Goal: Task Accomplishment & Management: Manage account settings

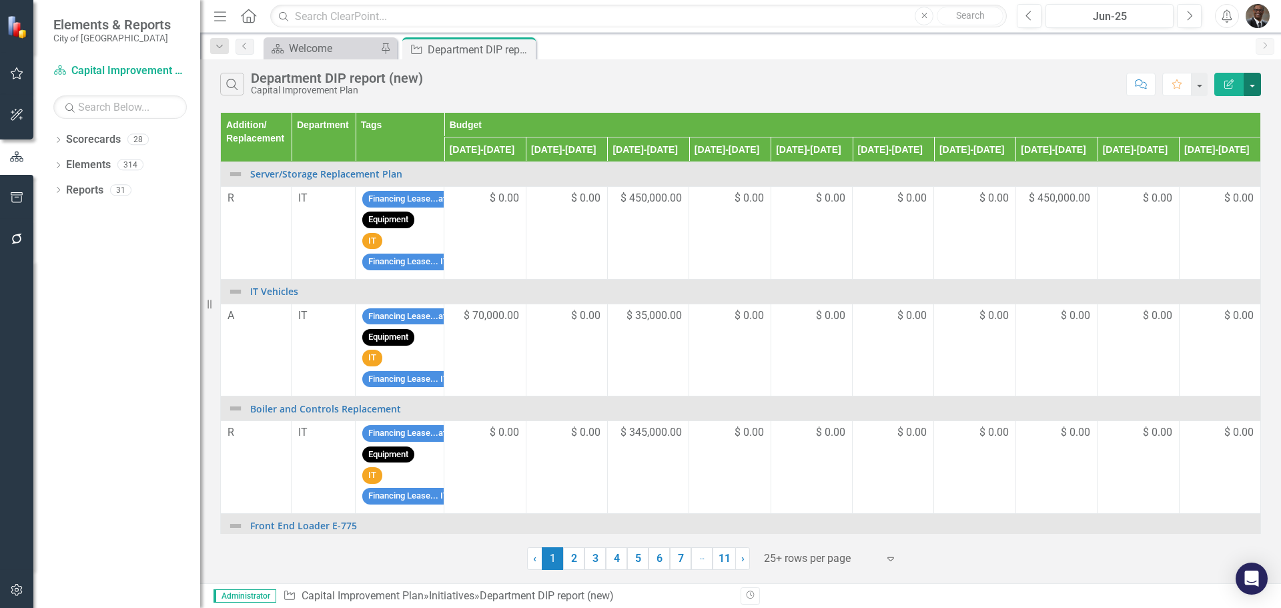
click at [1252, 82] on button "button" at bounding box center [1251, 84] width 17 height 23
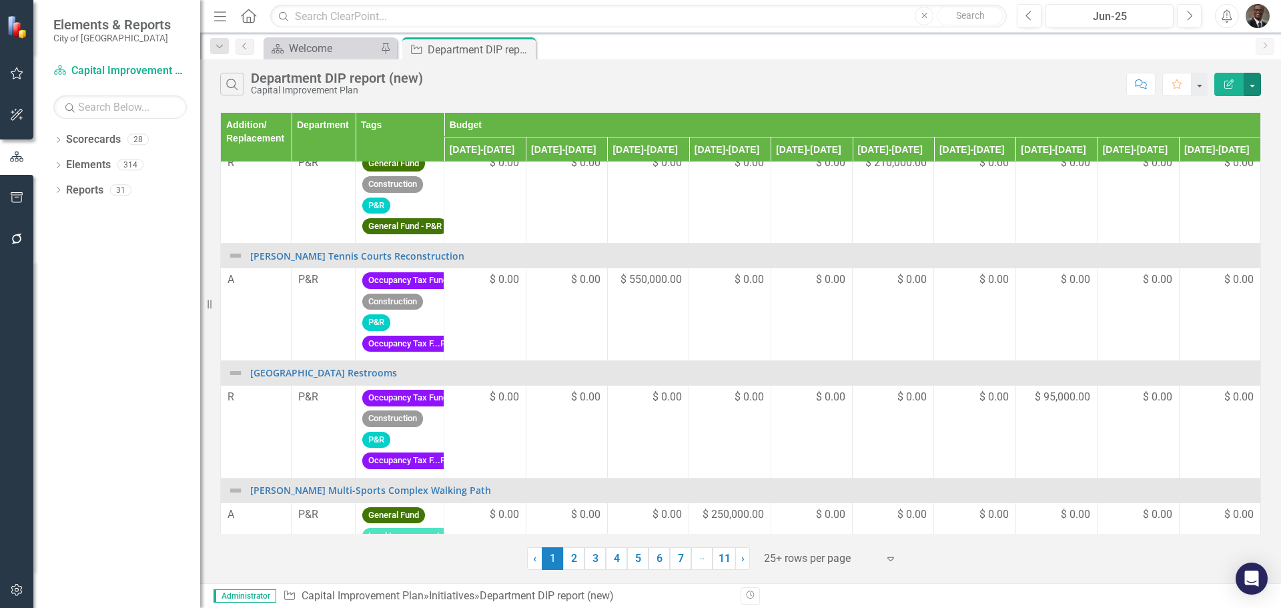
scroll to position [2494, 0]
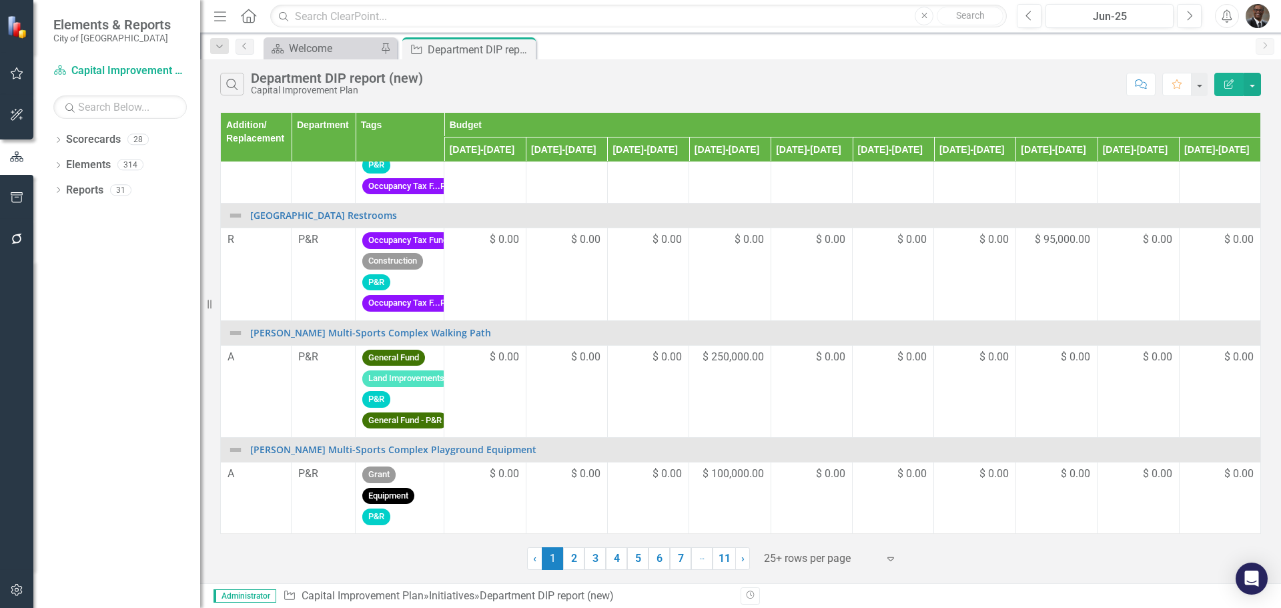
click at [259, 139] on th "Addition/ Replacement" at bounding box center [256, 137] width 71 height 49
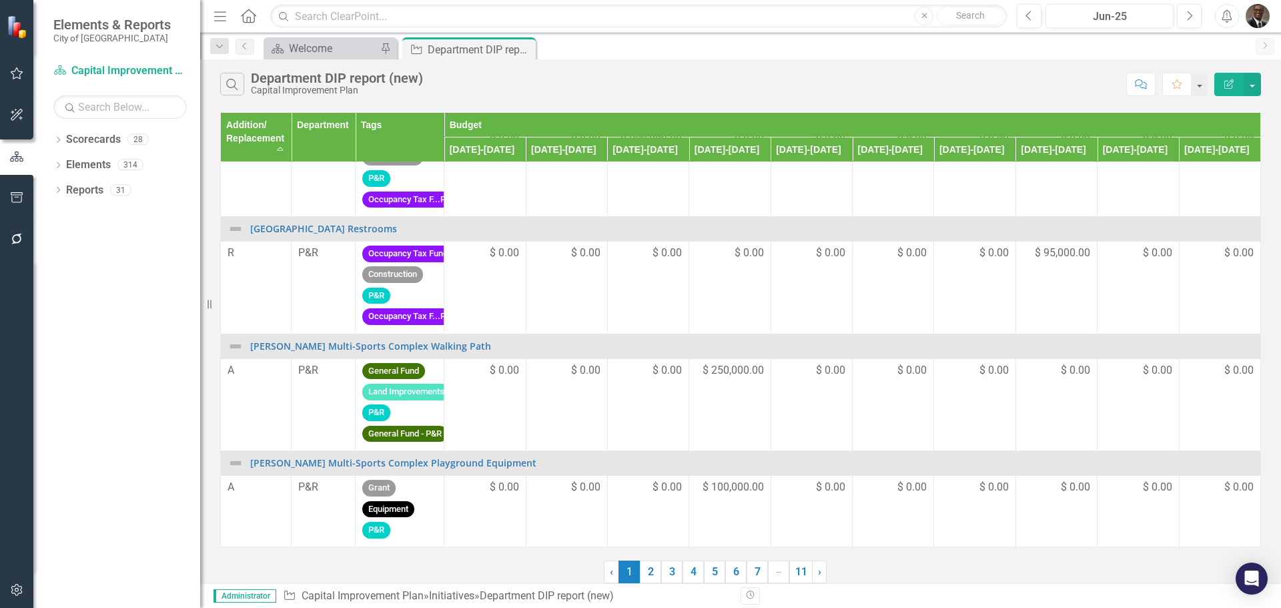
click at [278, 147] on th "Addition/ Replacement Sort Ascending" at bounding box center [256, 137] width 71 height 49
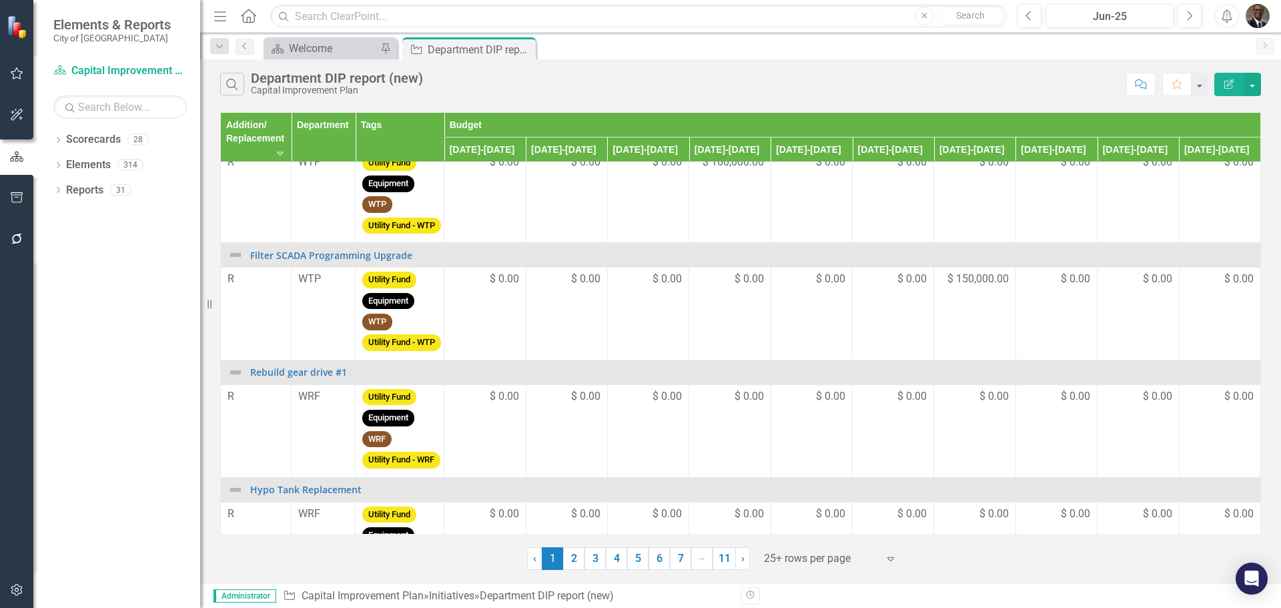
scroll to position [2536, 0]
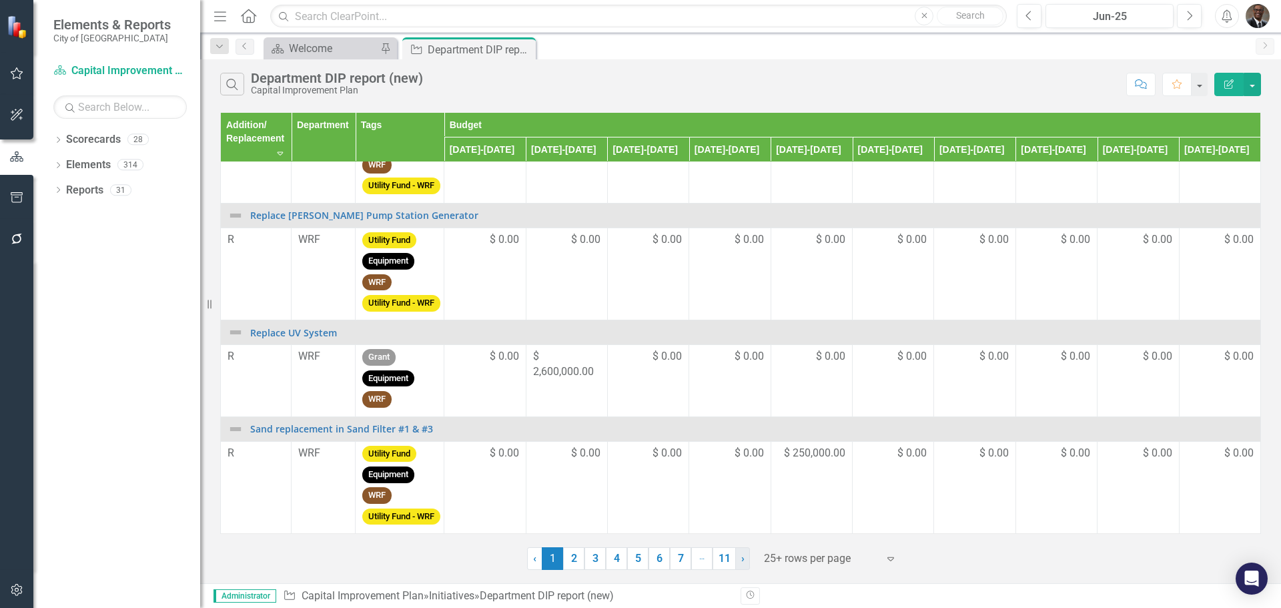
click at [743, 560] on span "›" at bounding box center [742, 558] width 3 height 13
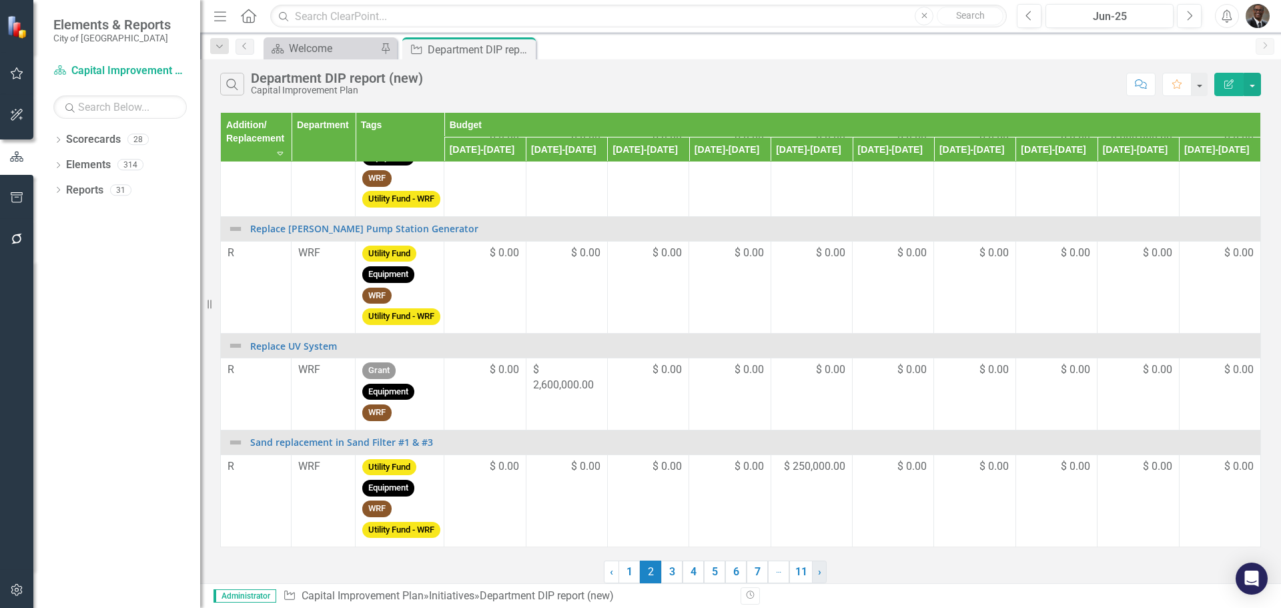
scroll to position [0, 0]
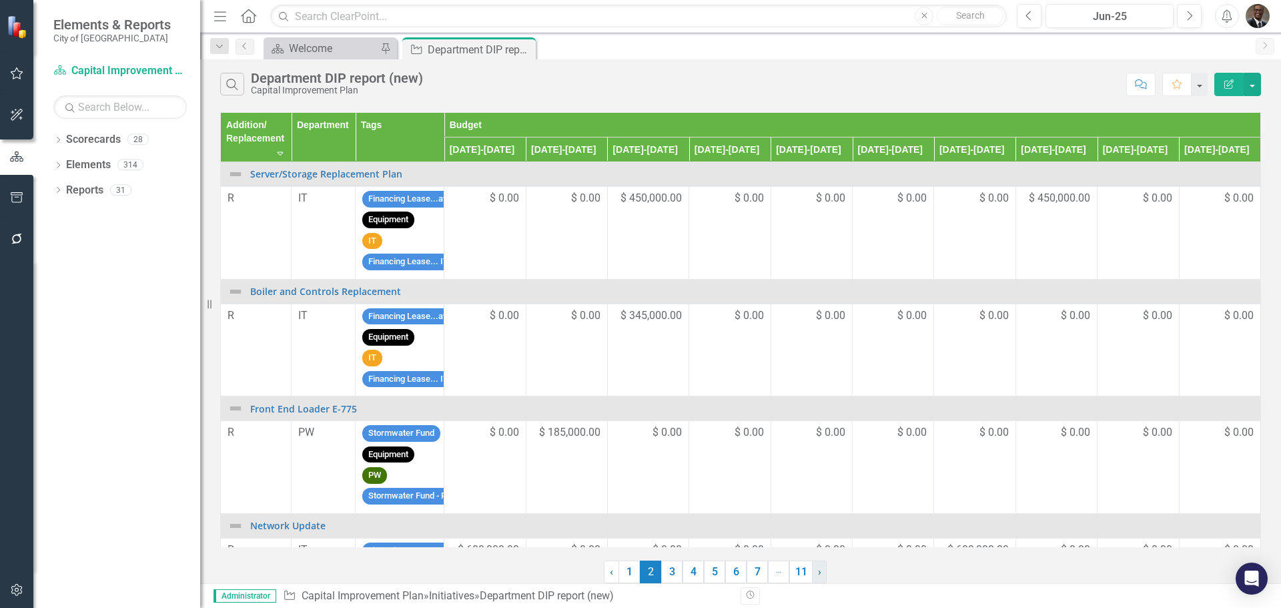
click at [822, 572] on link "› Next" at bounding box center [819, 571] width 15 height 23
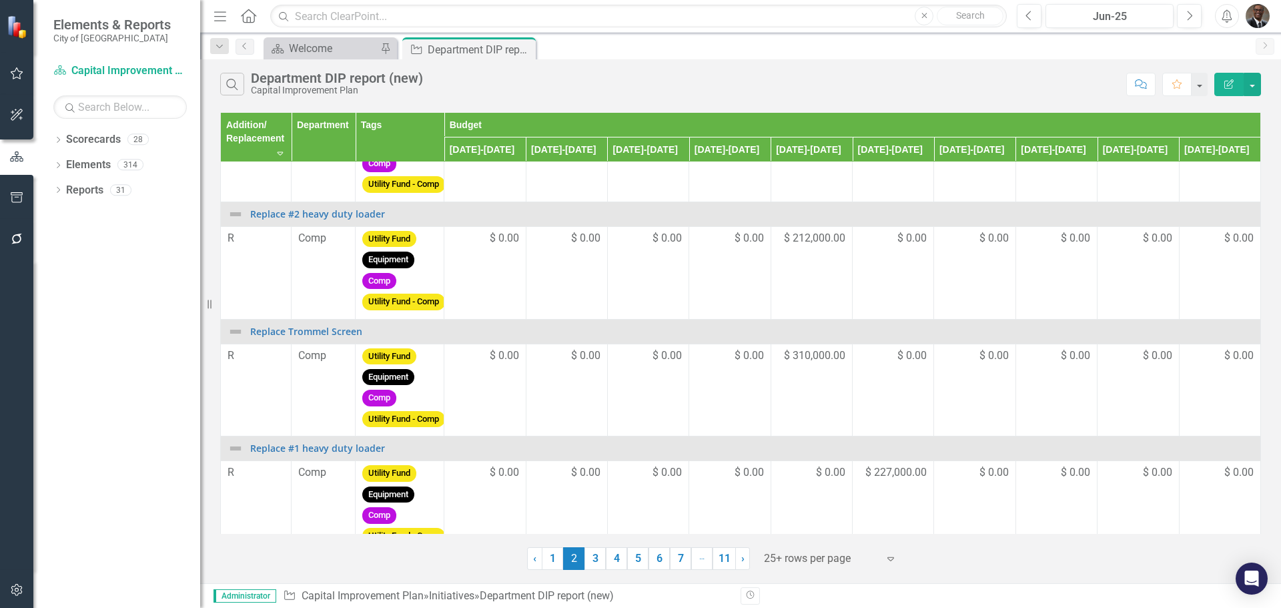
scroll to position [1263, 0]
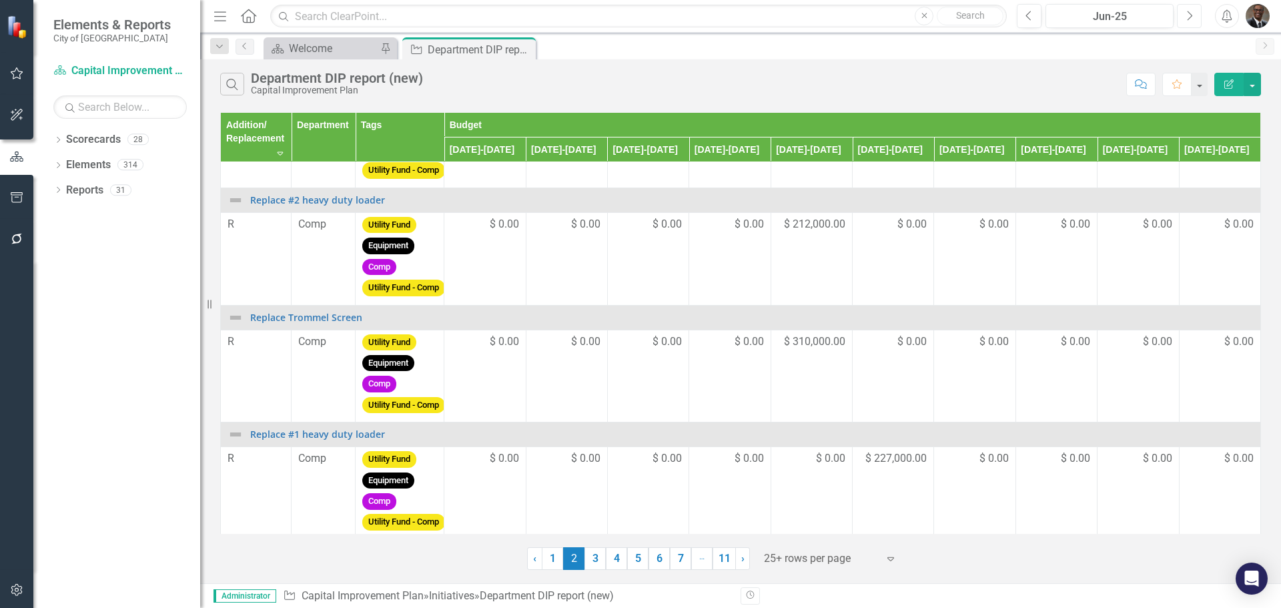
click at [1189, 12] on icon "button" at bounding box center [1189, 15] width 5 height 9
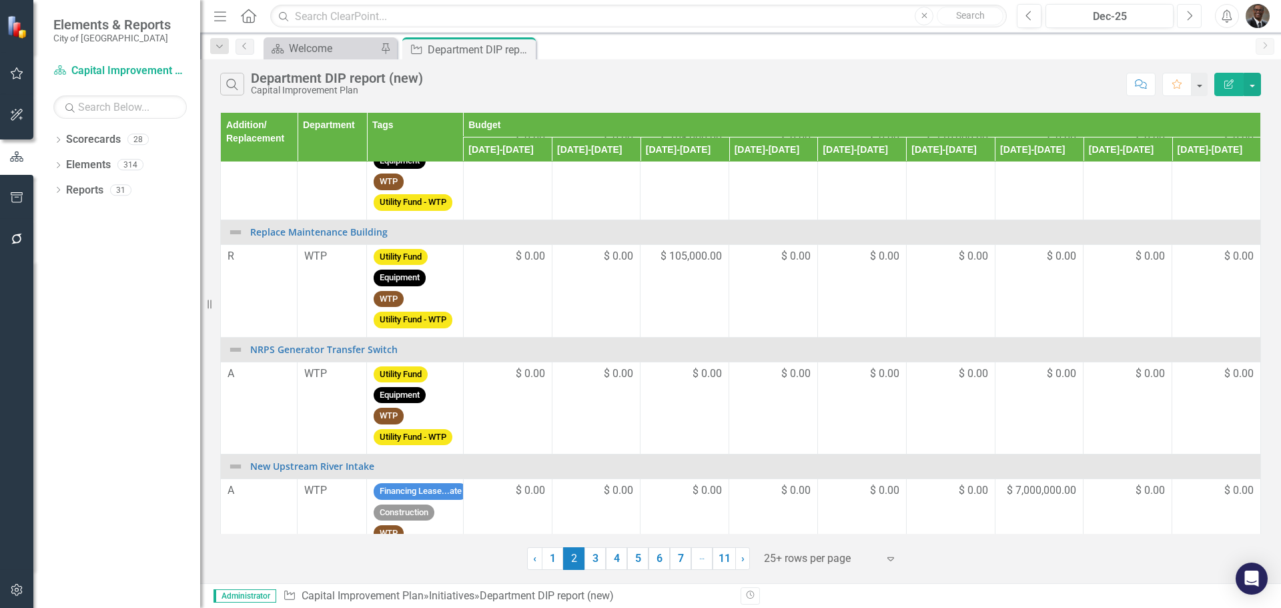
scroll to position [67, 0]
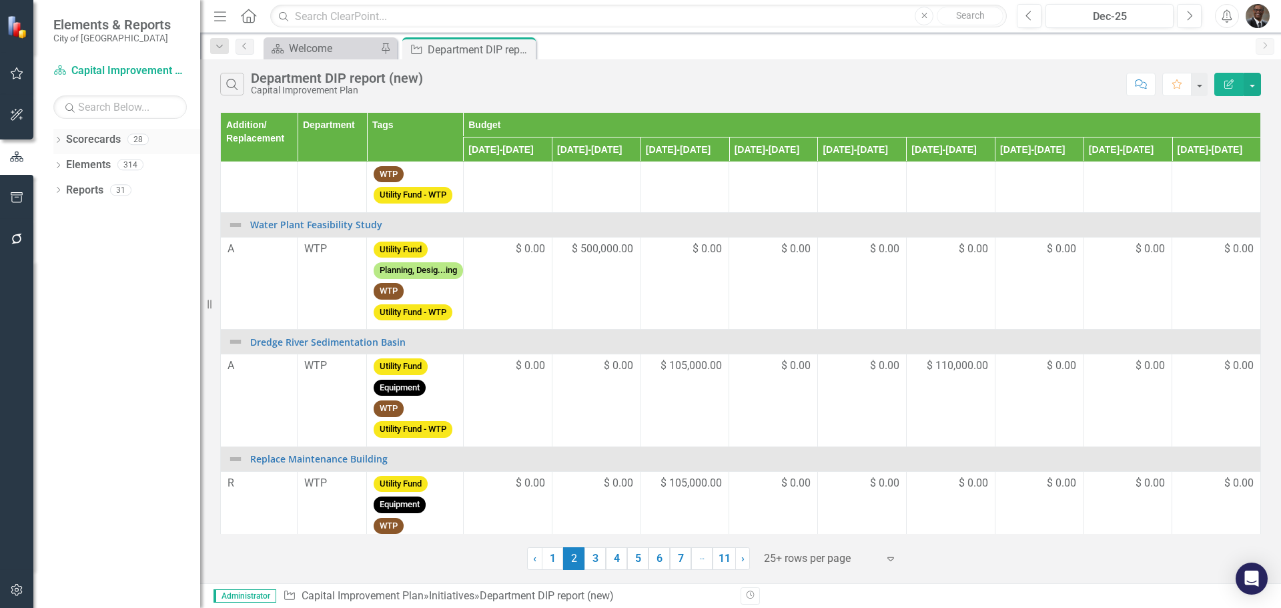
click at [102, 134] on link "Scorecards" at bounding box center [93, 139] width 55 height 15
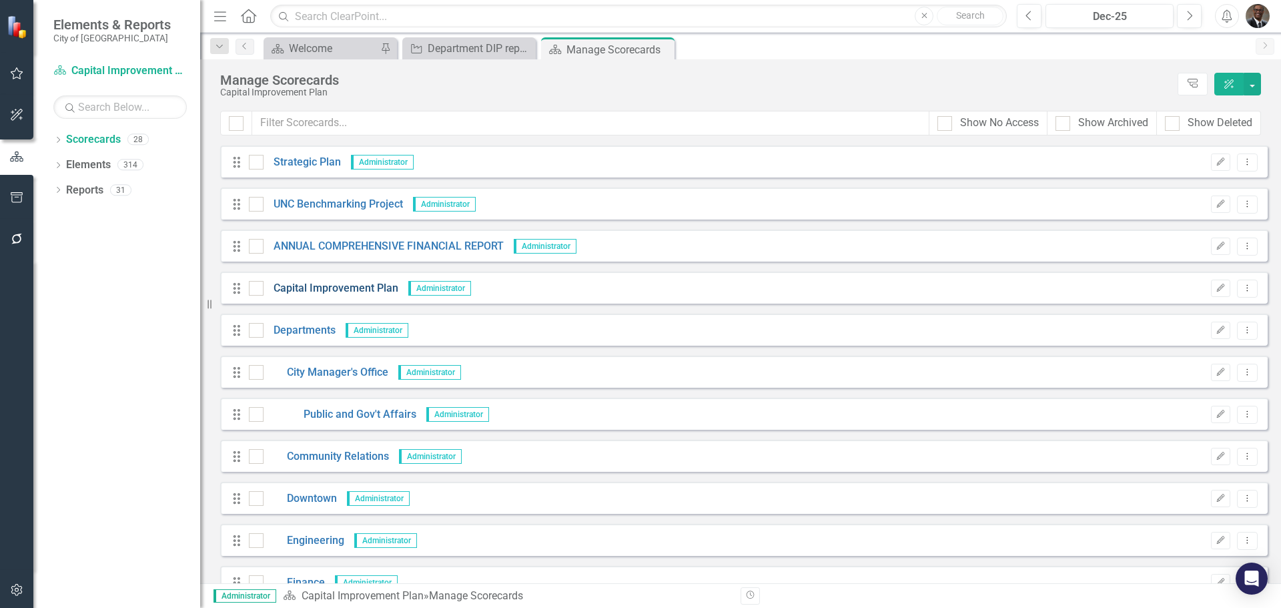
click at [295, 285] on link "Capital Improvement Plan" at bounding box center [331, 288] width 135 height 15
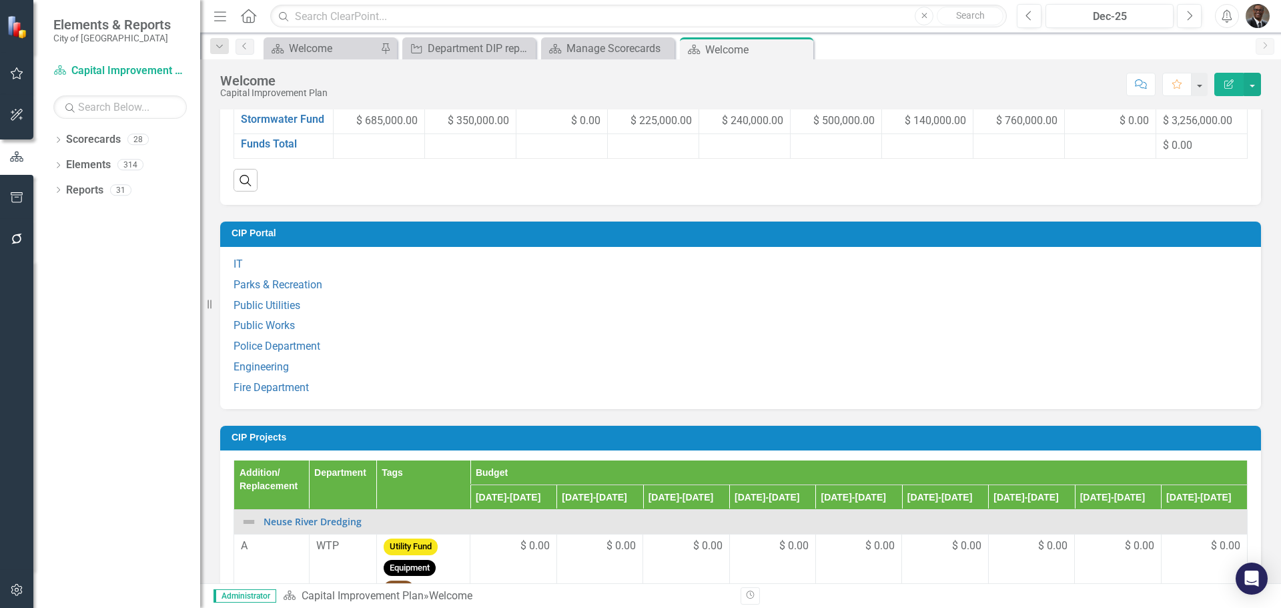
scroll to position [1001, 0]
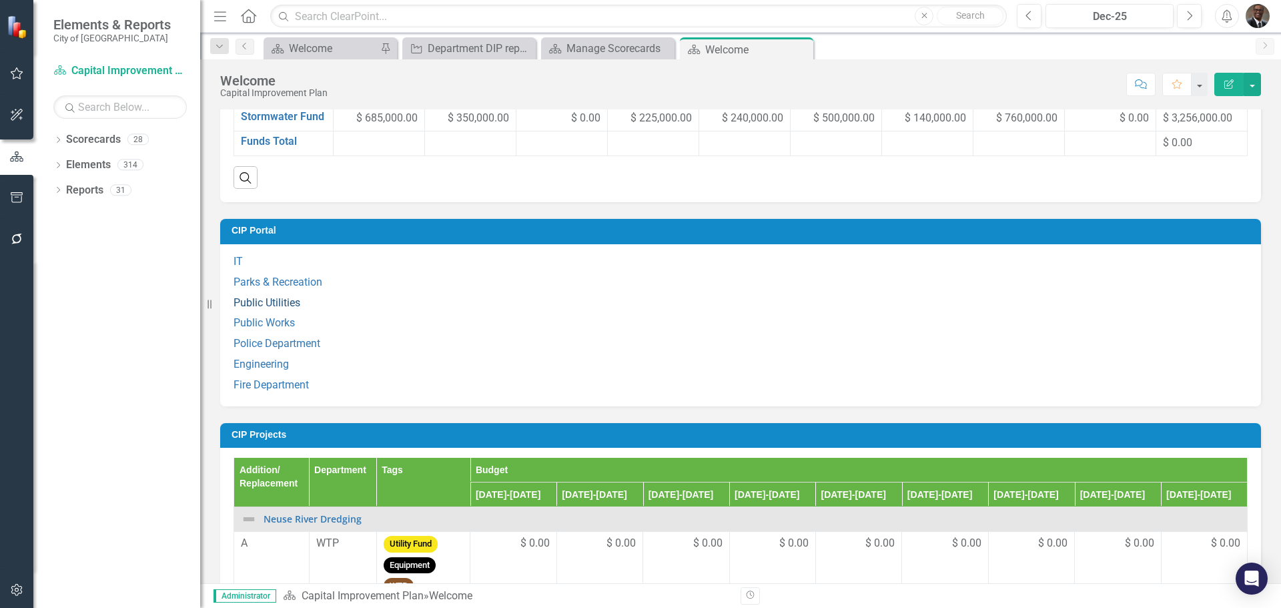
click at [257, 309] on link "Public Utilities" at bounding box center [266, 302] width 67 height 13
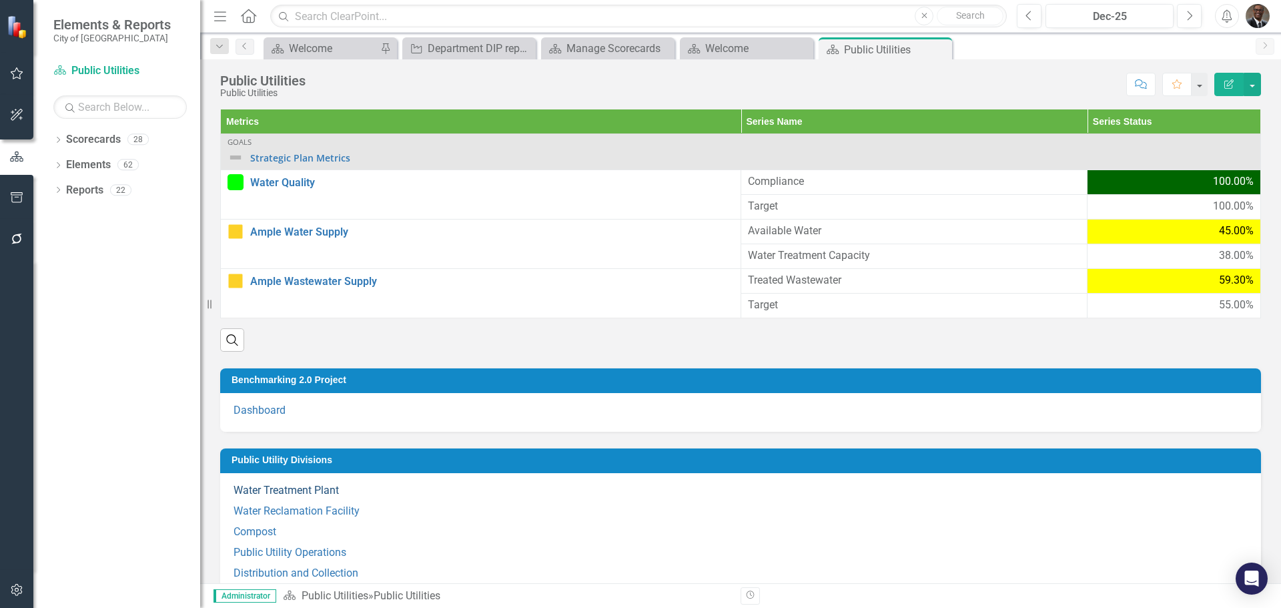
click at [278, 489] on link "Water Treatment Plant" at bounding box center [285, 490] width 105 height 13
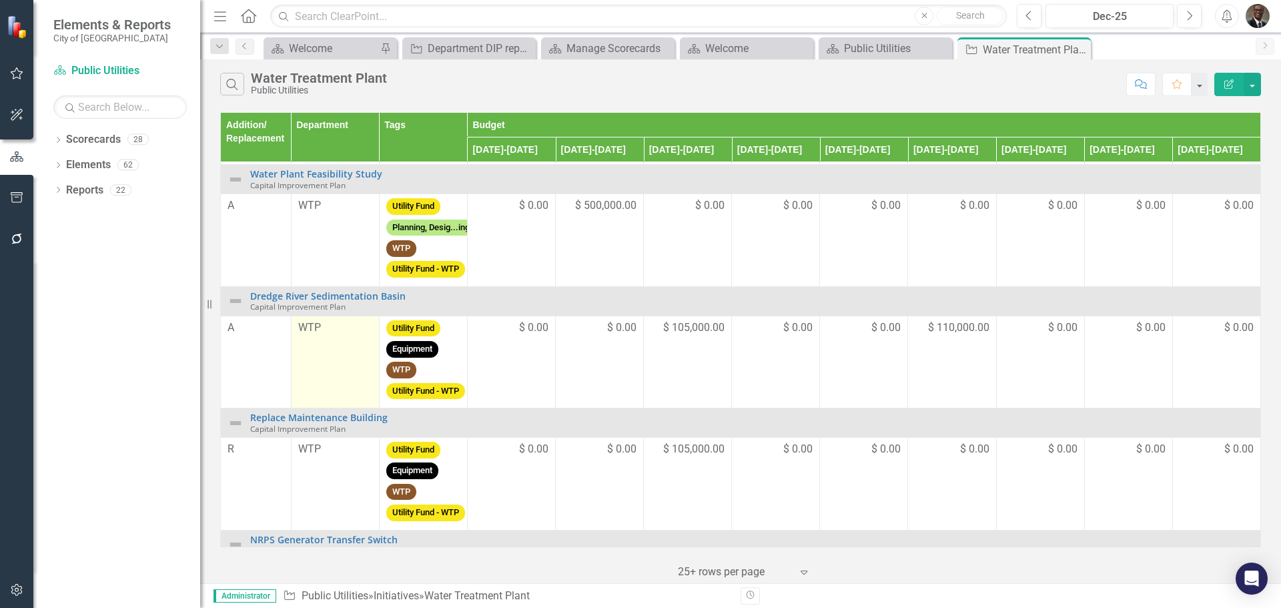
scroll to position [133, 0]
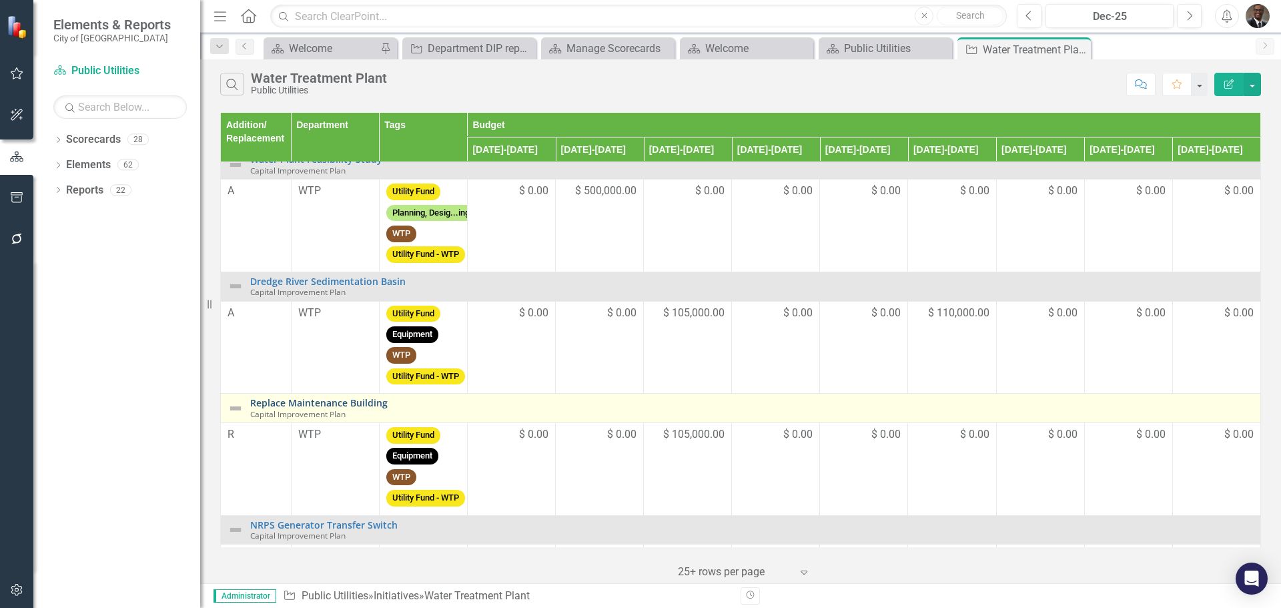
click at [284, 398] on link "Replace Maintenance Building" at bounding box center [751, 403] width 1003 height 10
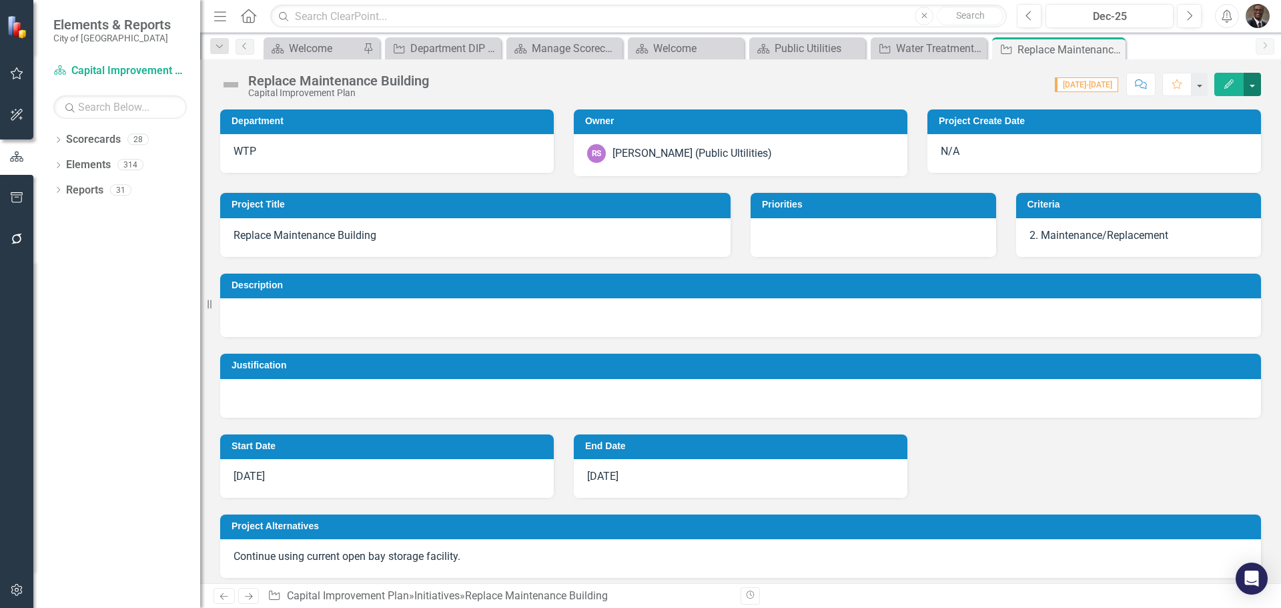
click at [1250, 85] on button "button" at bounding box center [1251, 84] width 17 height 23
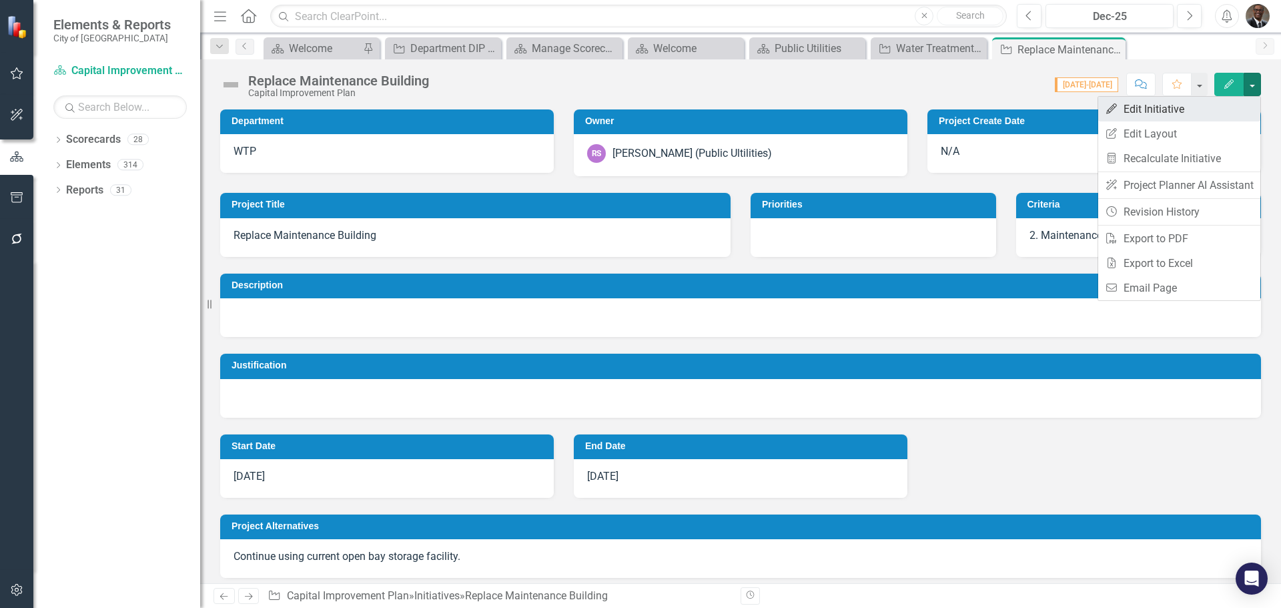
click at [1172, 110] on link "Edit Edit Initiative" at bounding box center [1179, 109] width 162 height 25
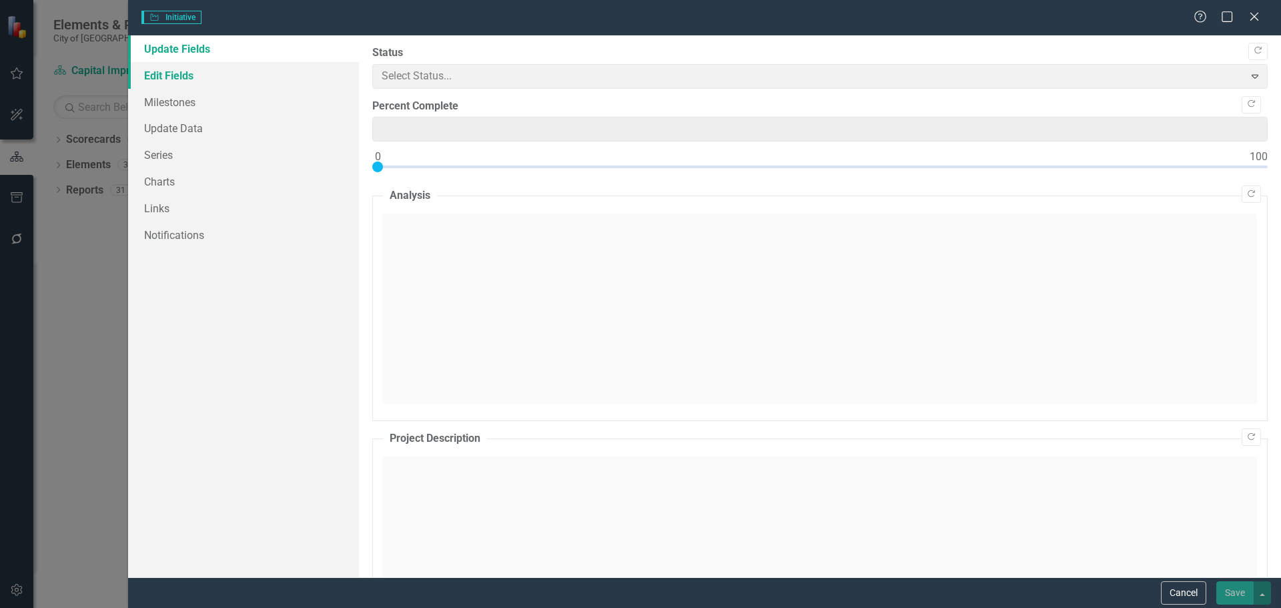
type input "0"
click at [155, 76] on link "Edit Fields" at bounding box center [243, 75] width 231 height 27
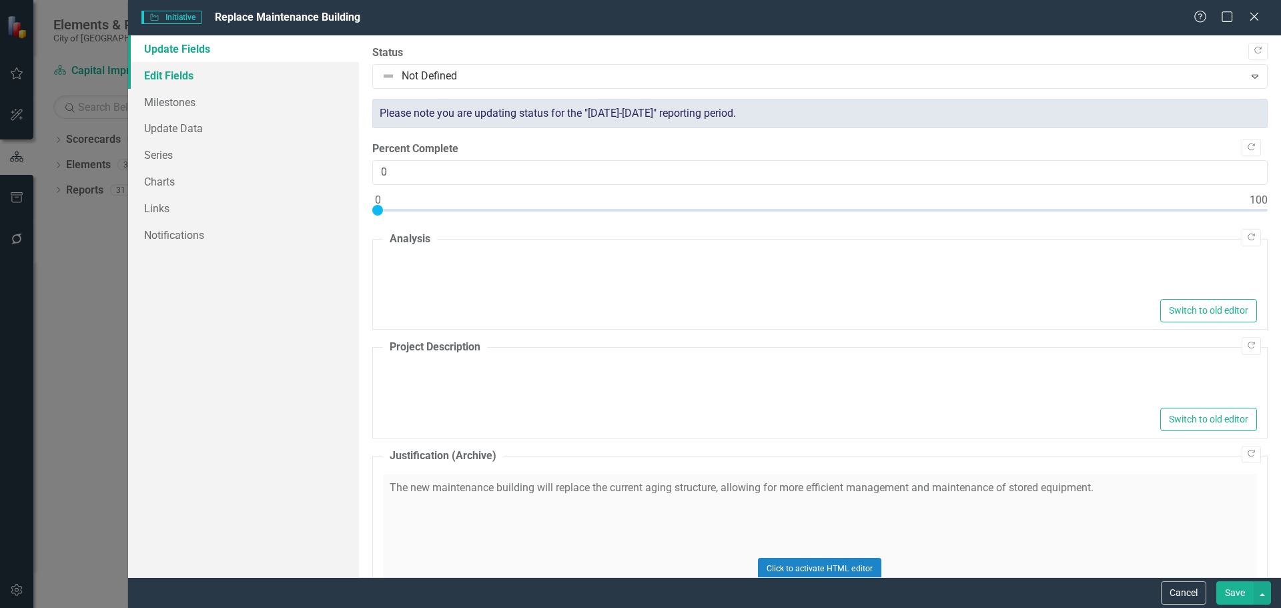
type textarea "<p>Installation of a new Maintenance Building</p>"
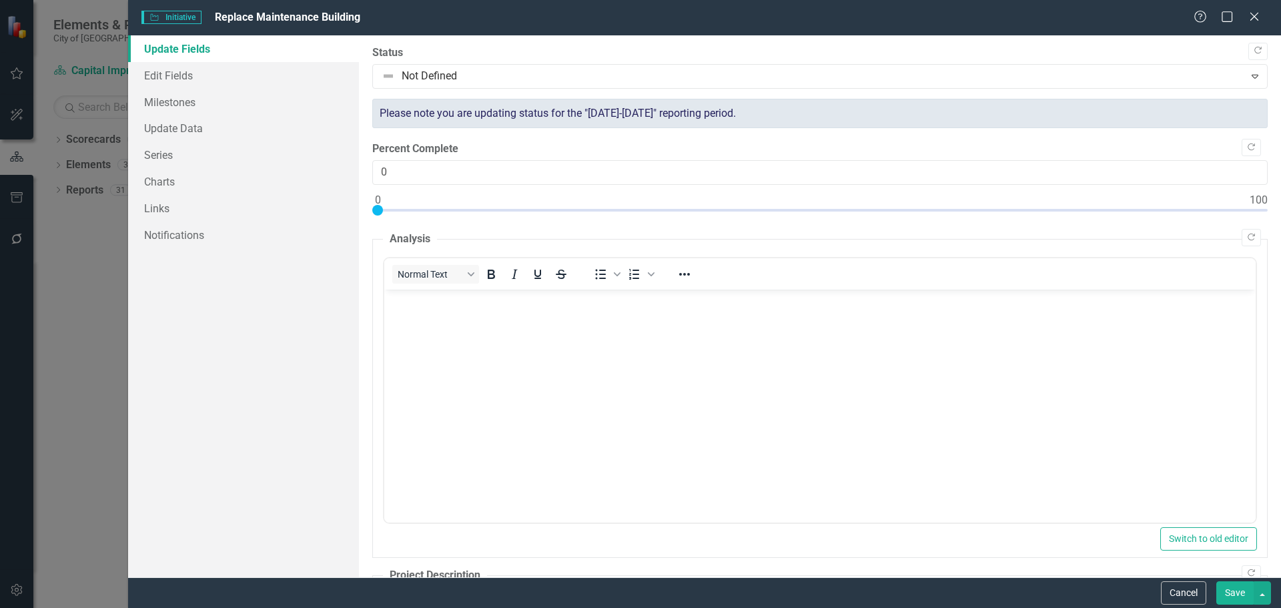
click at [174, 45] on link "Update Fields" at bounding box center [243, 48] width 231 height 27
click at [173, 74] on link "Edit Fields" at bounding box center [243, 75] width 231 height 27
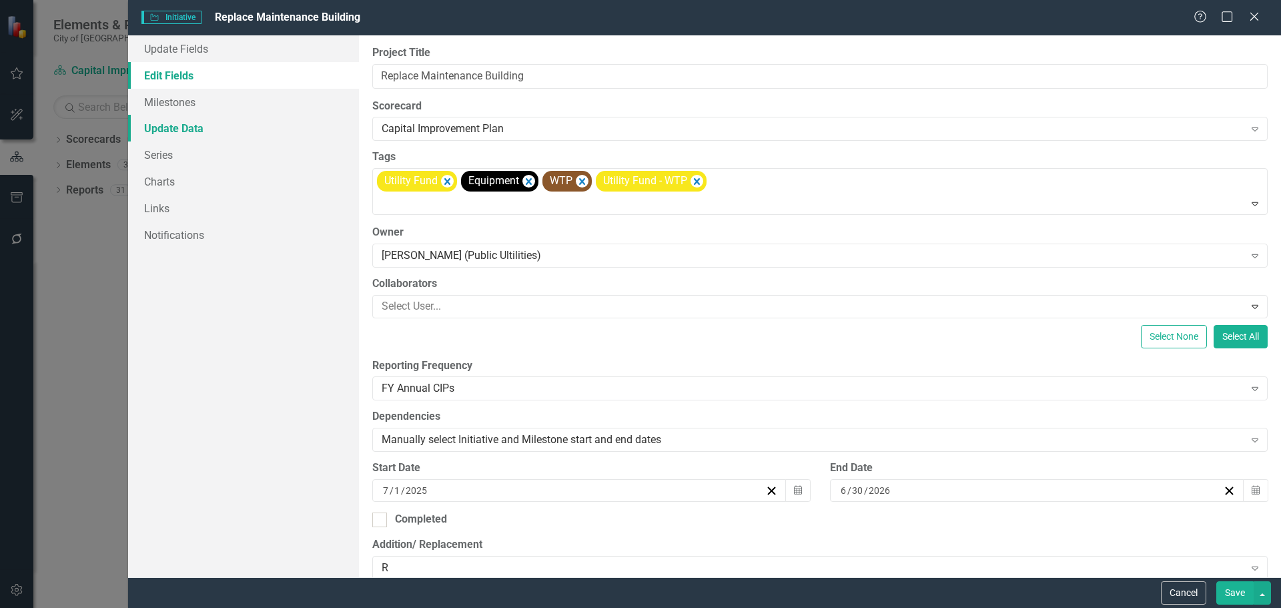
click at [163, 131] on link "Update Data" at bounding box center [243, 128] width 231 height 27
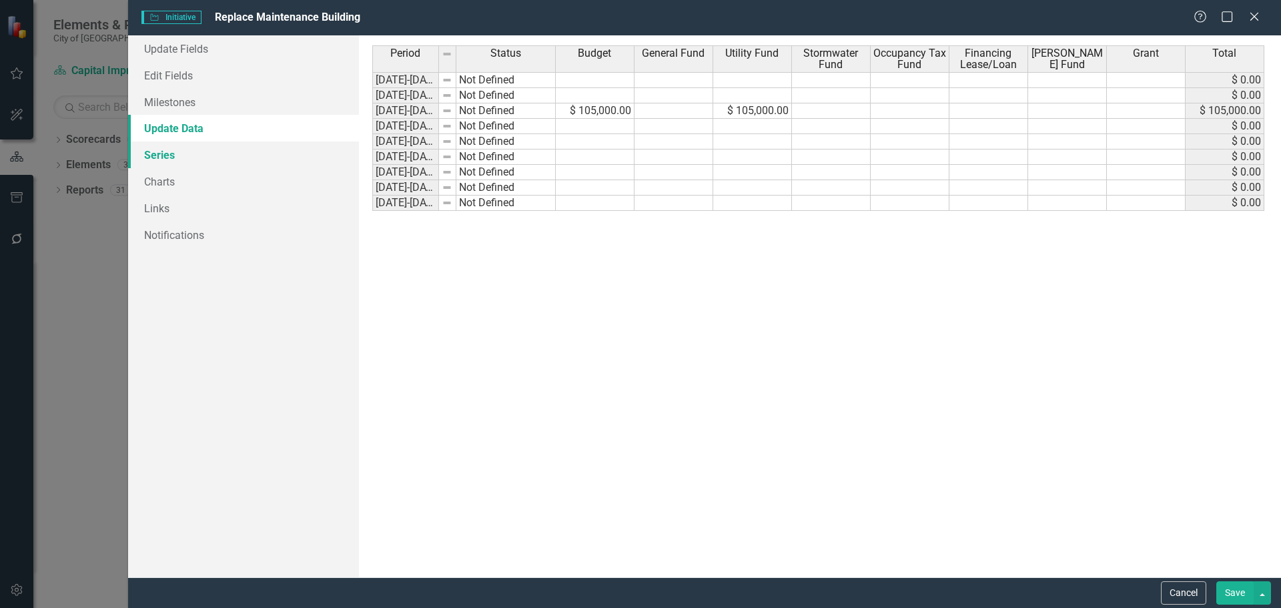
click at [154, 152] on link "Series" at bounding box center [243, 154] width 231 height 27
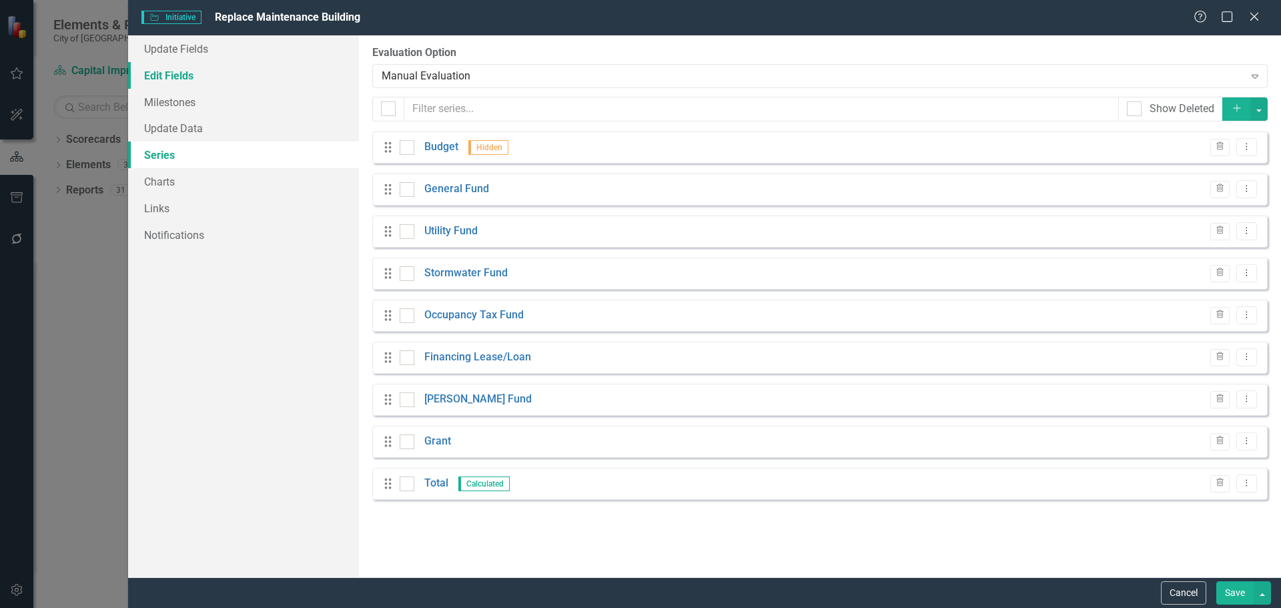
click at [169, 68] on link "Edit Fields" at bounding box center [243, 75] width 231 height 27
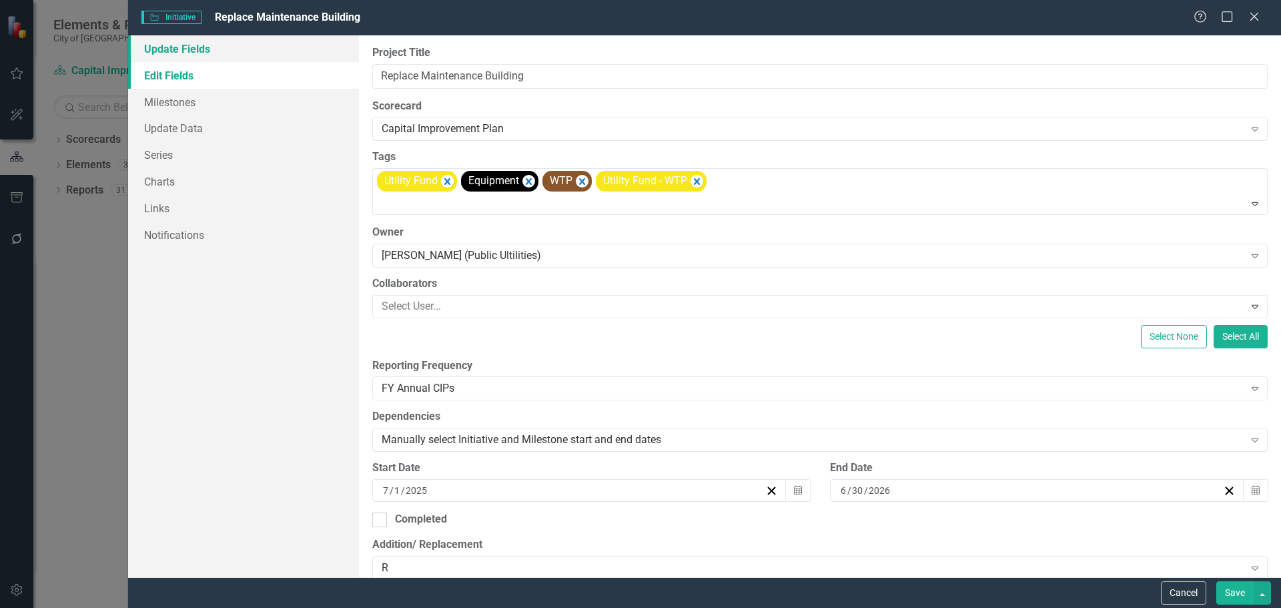
click at [176, 45] on link "Update Fields" at bounding box center [243, 48] width 231 height 27
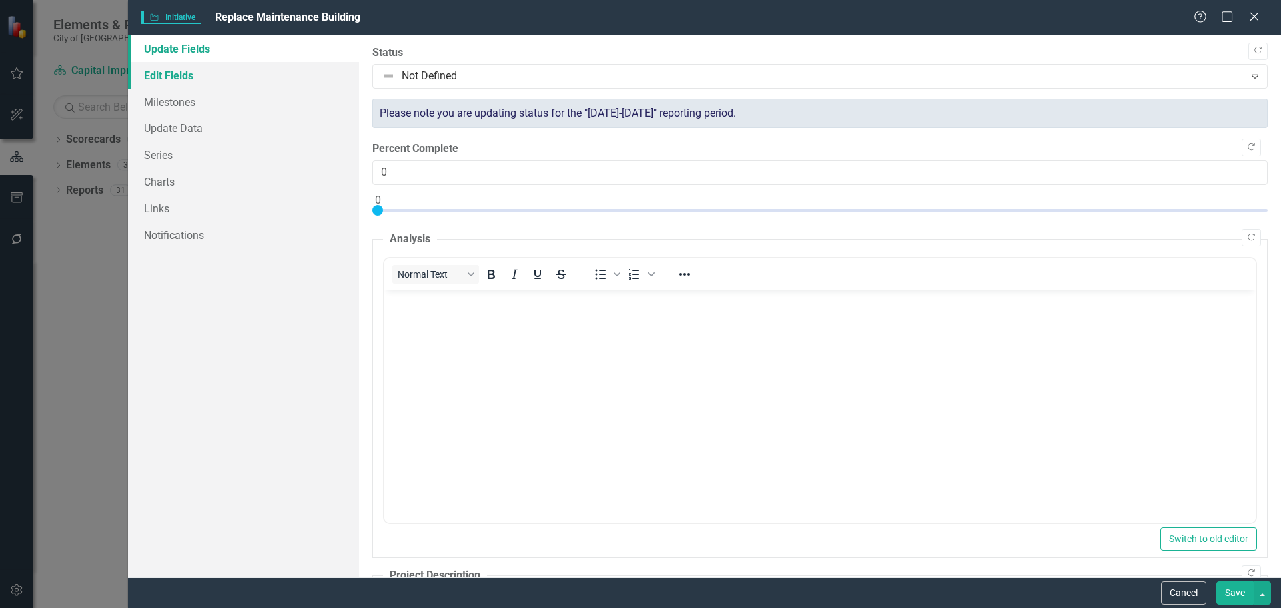
click at [169, 69] on link "Edit Fields" at bounding box center [243, 75] width 231 height 27
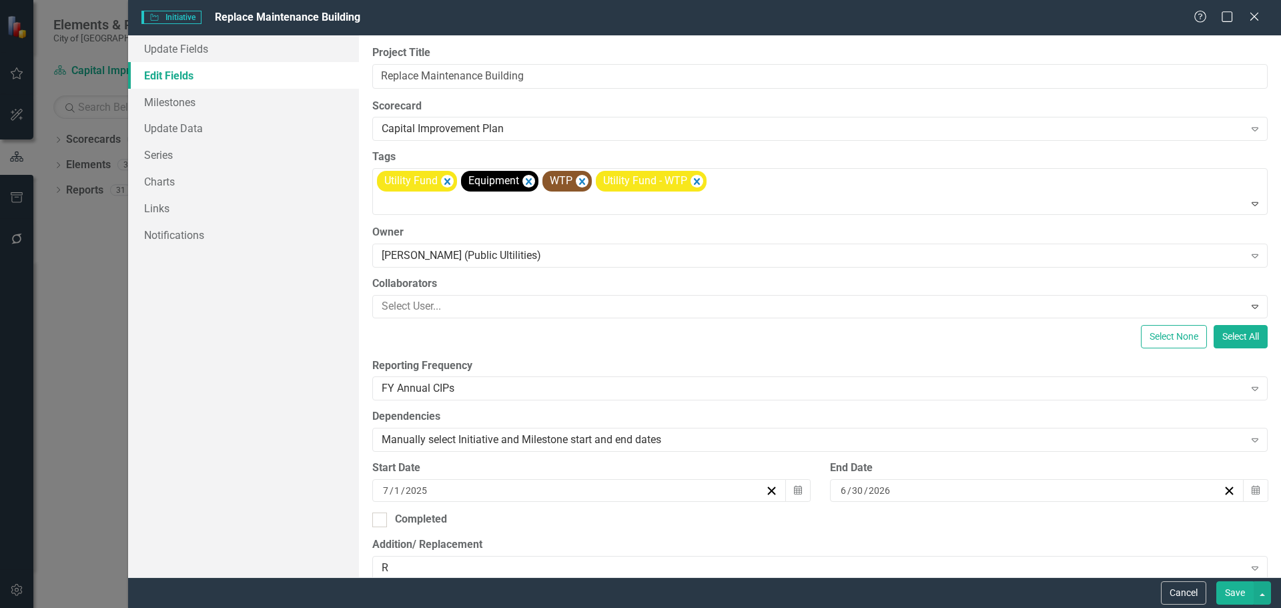
drag, startPoint x: 65, startPoint y: 218, endPoint x: 74, endPoint y: 209, distance: 13.2
click at [67, 217] on div "Initiative Initiative Replace Maintenance Building Help Maximize Close Update F…" at bounding box center [640, 304] width 1281 height 608
click at [1182, 596] on button "Cancel" at bounding box center [1183, 592] width 45 height 23
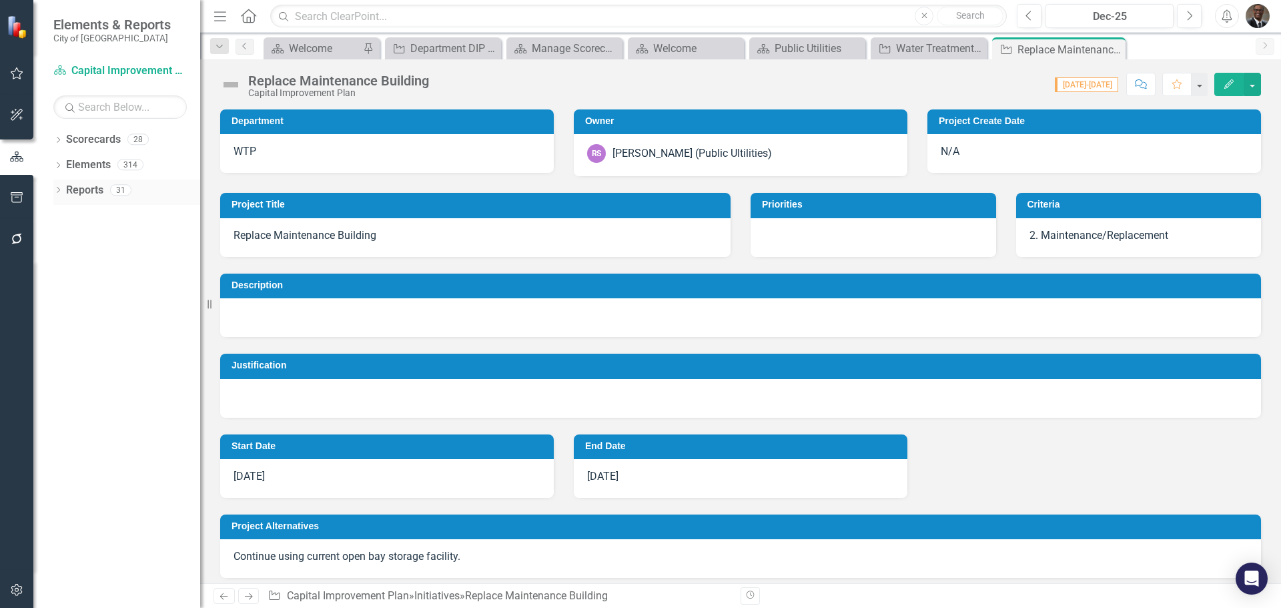
click at [89, 187] on link "Reports" at bounding box center [84, 190] width 37 height 15
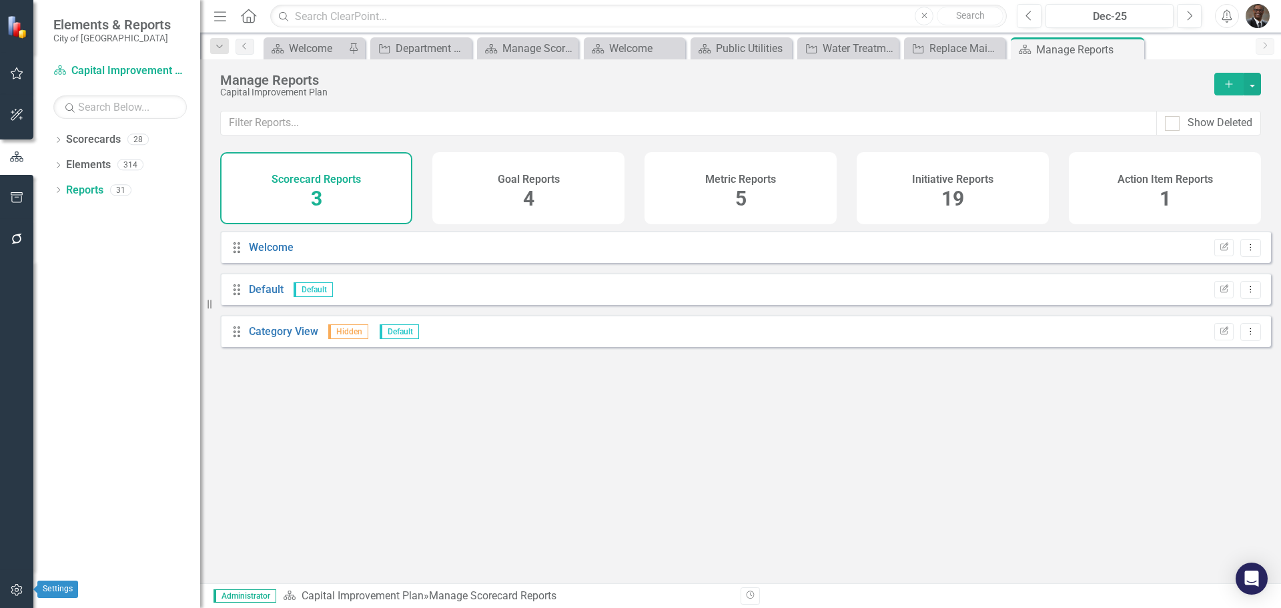
click at [12, 590] on icon "button" at bounding box center [17, 589] width 14 height 11
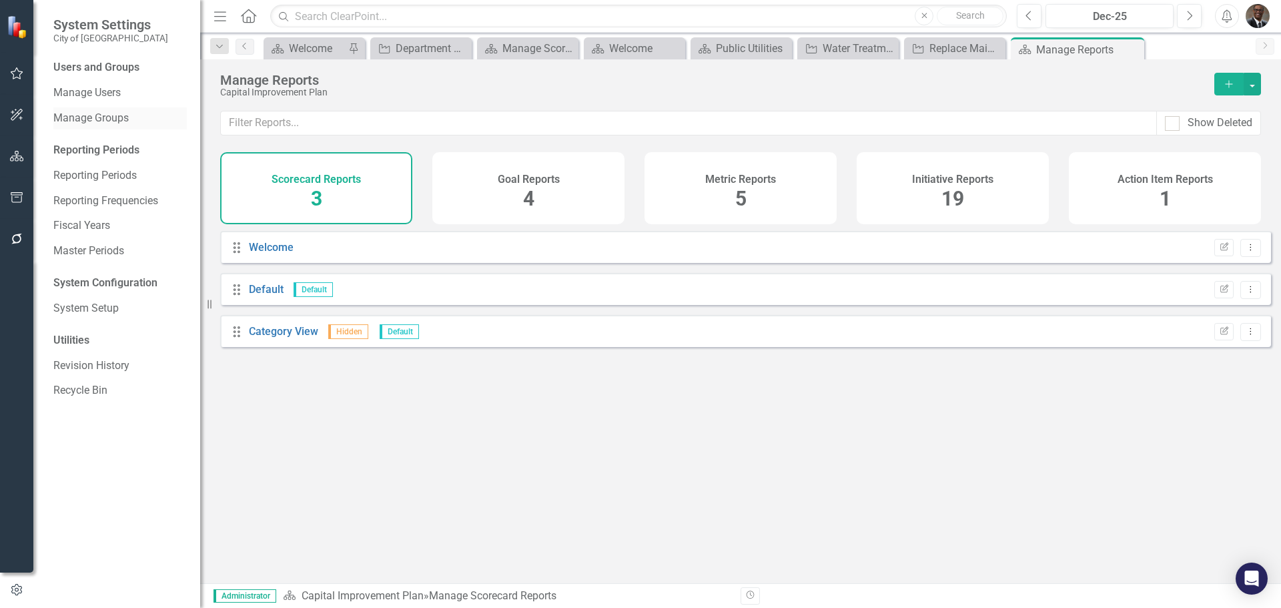
click at [97, 117] on link "Manage Groups" at bounding box center [119, 118] width 133 height 15
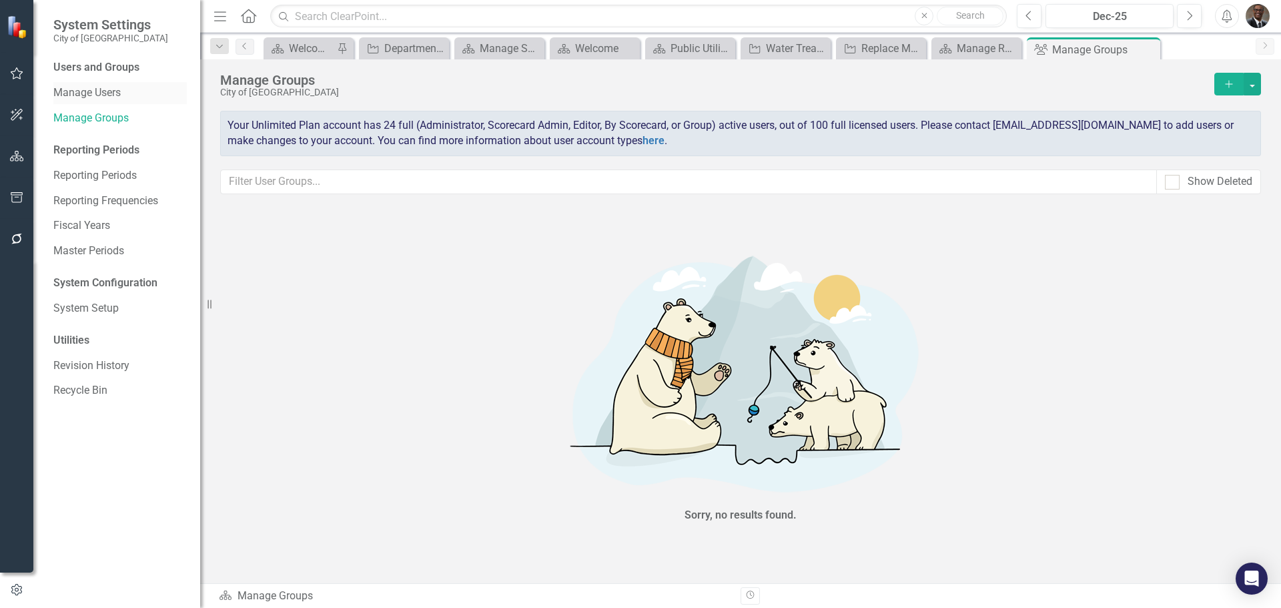
click at [93, 89] on link "Manage Users" at bounding box center [119, 92] width 133 height 15
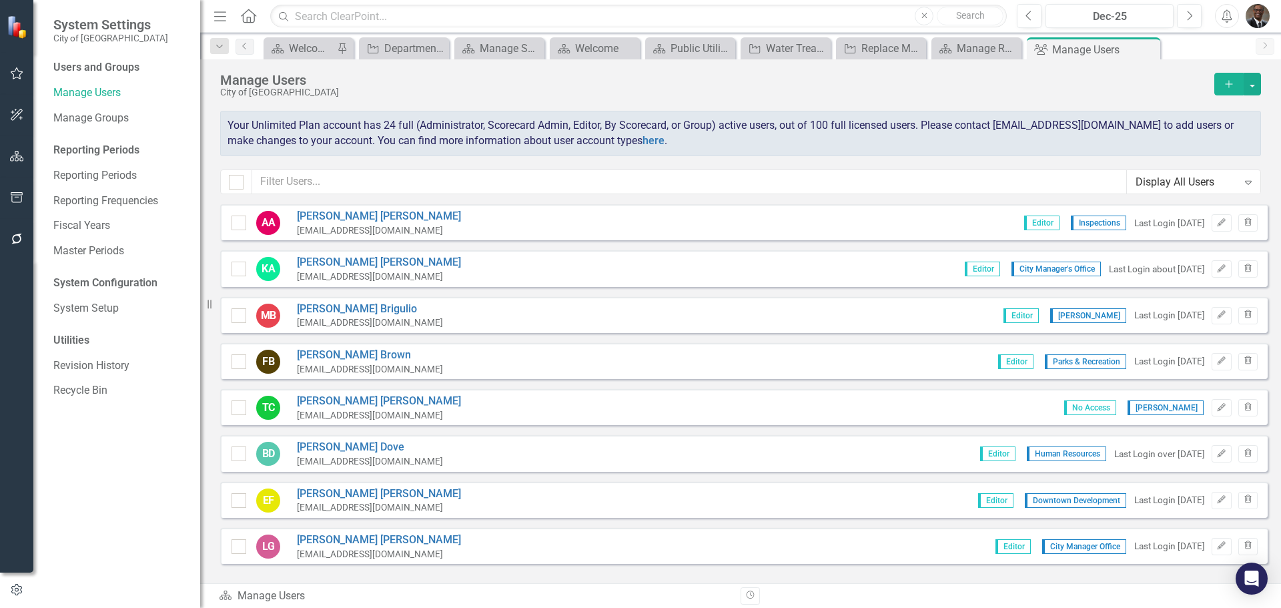
click at [95, 143] on div "Reporting Periods" at bounding box center [119, 150] width 133 height 15
click at [93, 169] on link "Reporting Periods" at bounding box center [119, 175] width 133 height 15
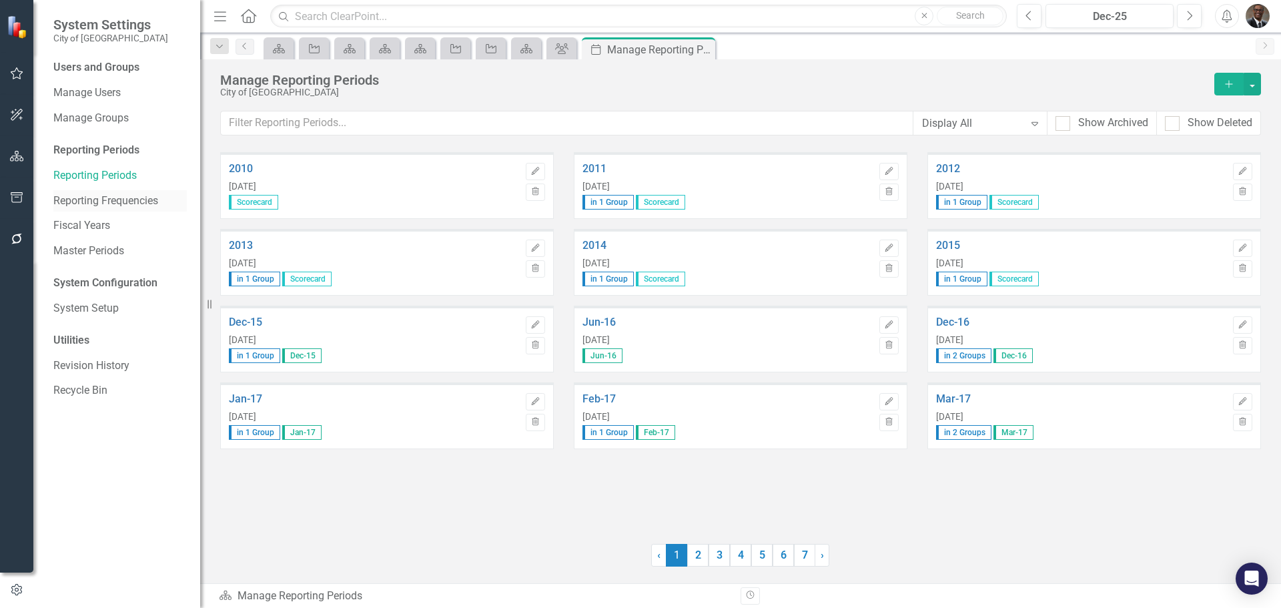
click at [99, 195] on link "Reporting Frequencies" at bounding box center [119, 200] width 133 height 15
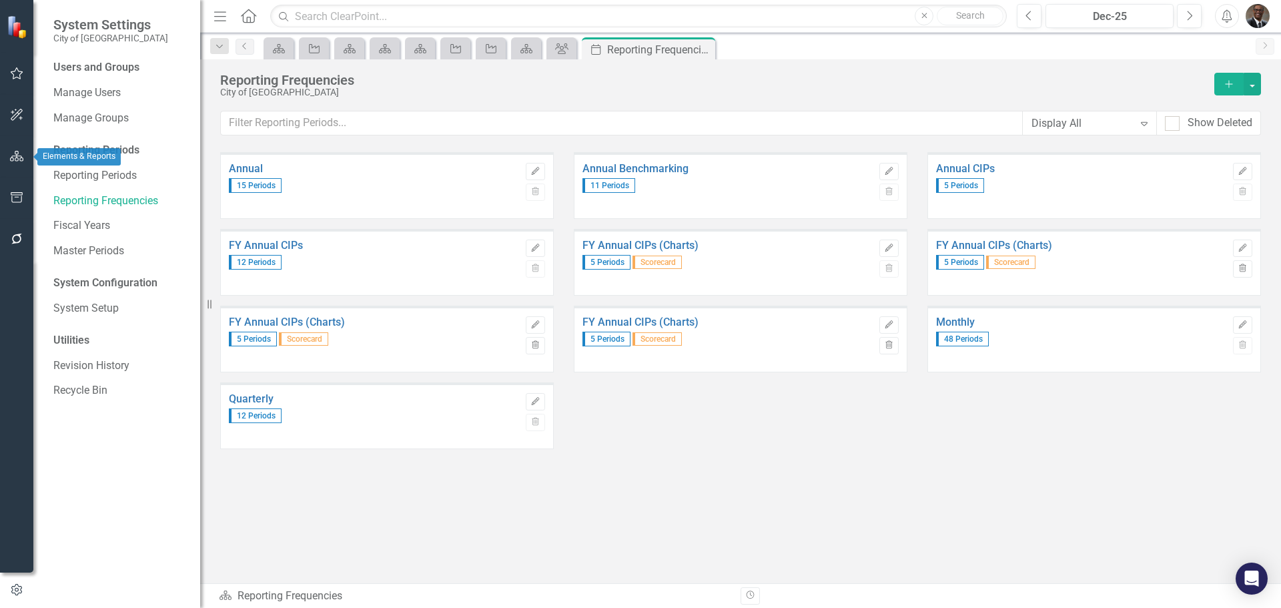
click at [15, 148] on button "button" at bounding box center [17, 157] width 30 height 28
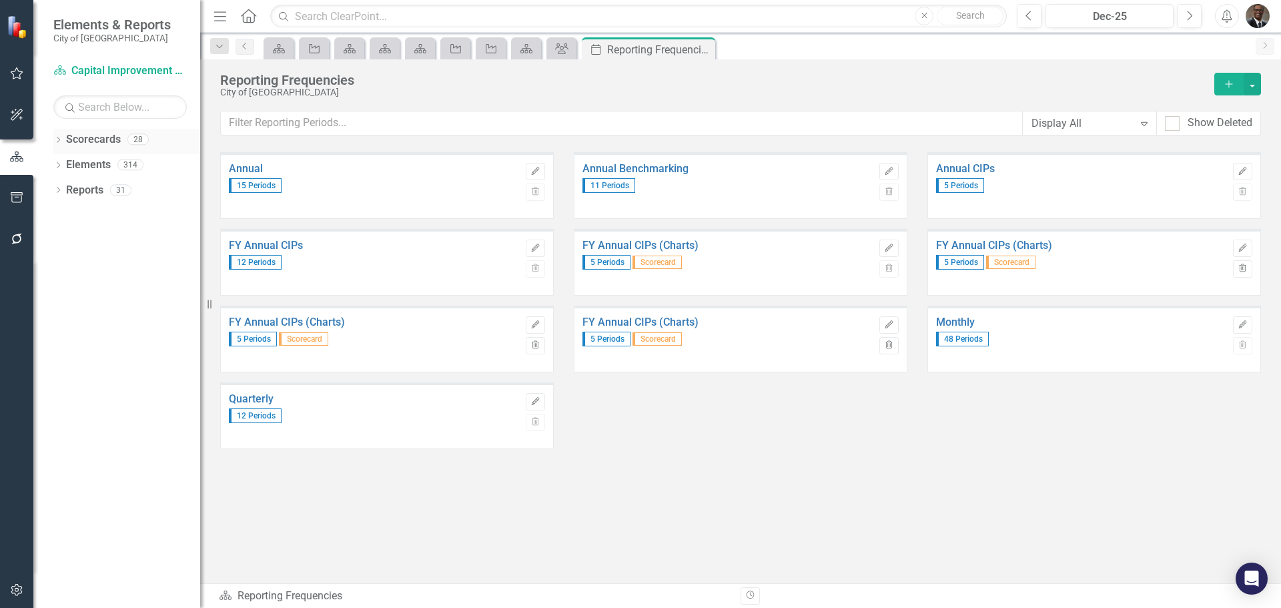
click at [97, 133] on link "Scorecards" at bounding box center [93, 139] width 55 height 15
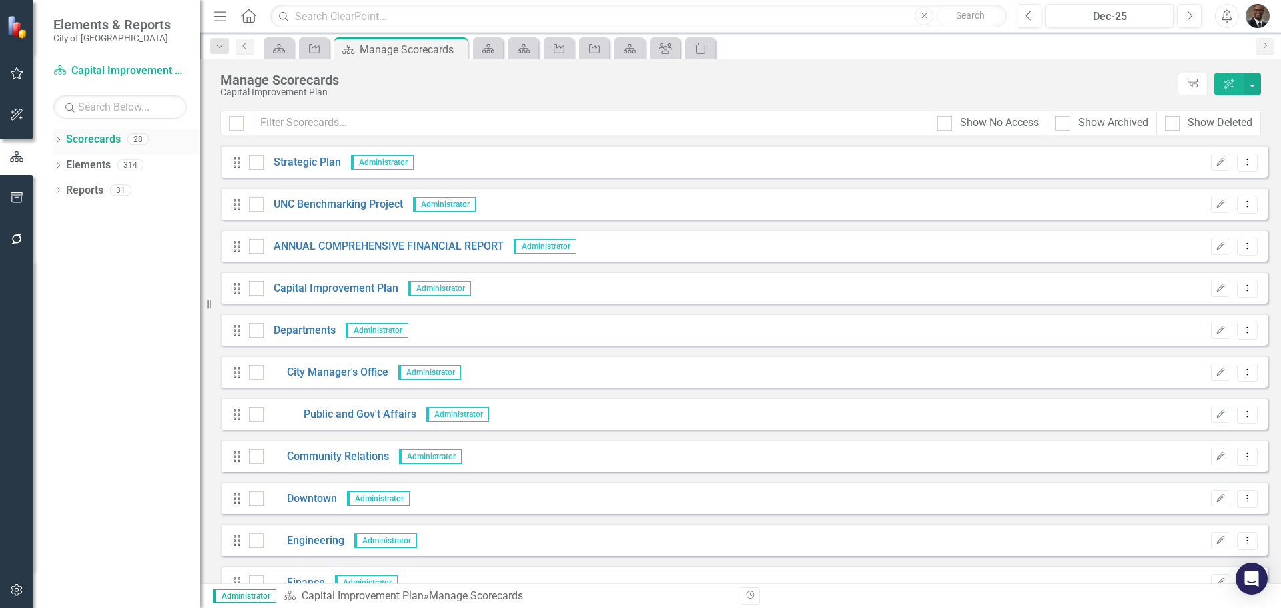
click at [59, 138] on icon "Dropdown" at bounding box center [57, 140] width 9 height 7
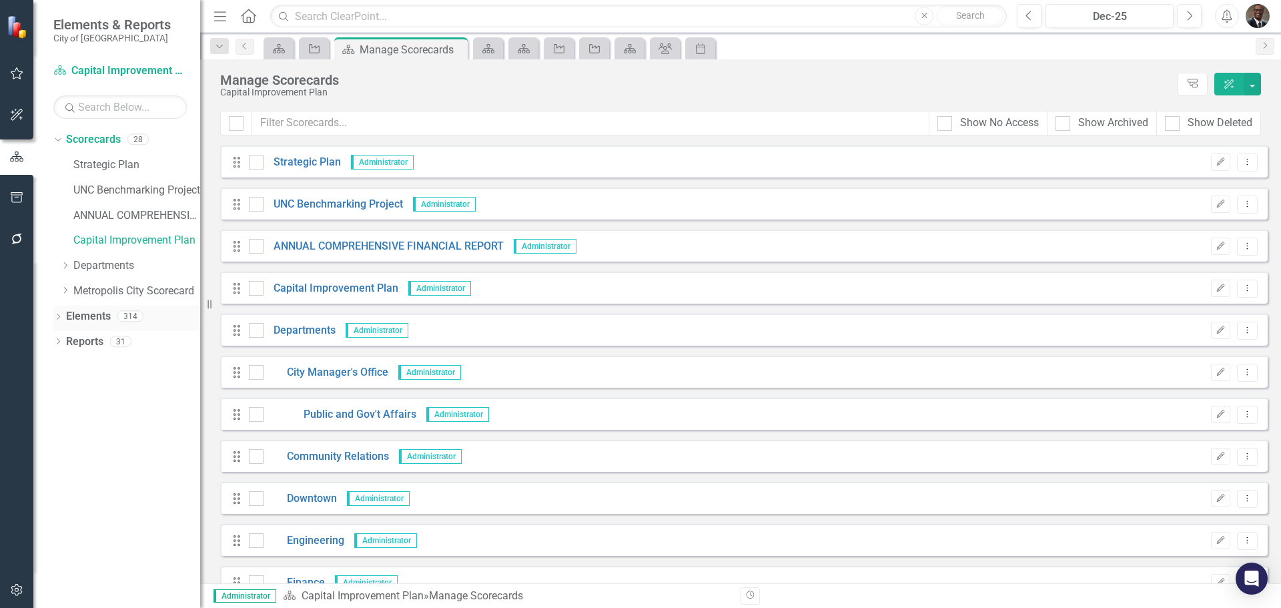
click at [59, 316] on icon at bounding box center [58, 317] width 3 height 6
click at [57, 444] on icon "Dropdown" at bounding box center [57, 443] width 9 height 7
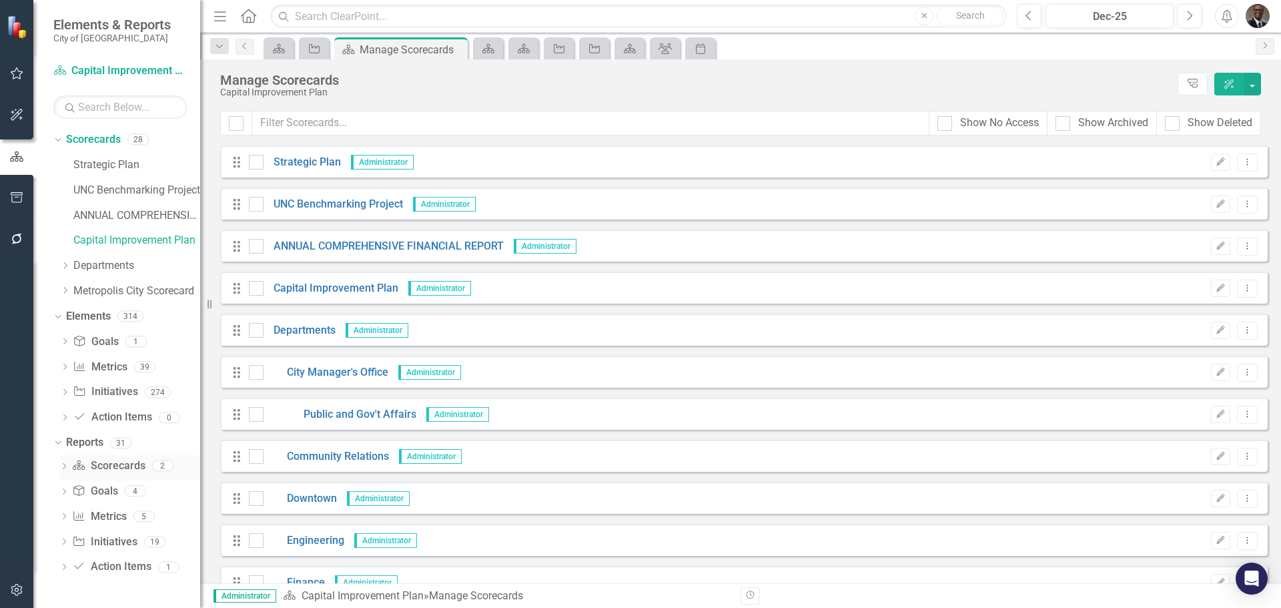
click at [129, 462] on link "Scorecard Scorecards" at bounding box center [108, 465] width 73 height 15
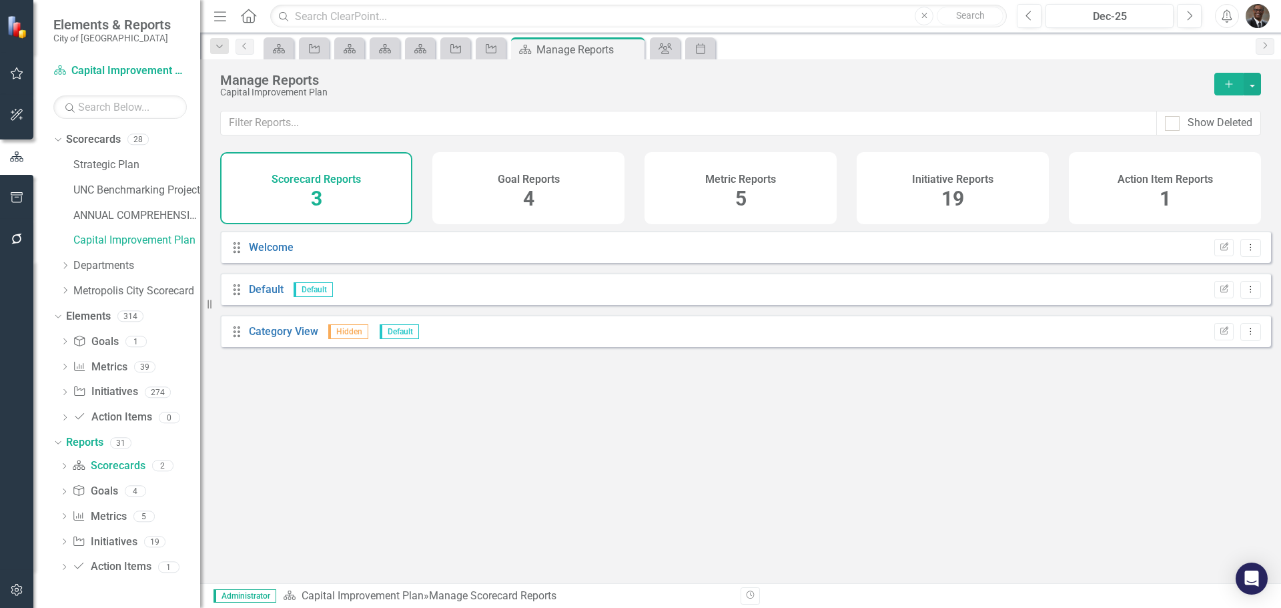
click at [958, 195] on span "19" at bounding box center [952, 198] width 23 height 23
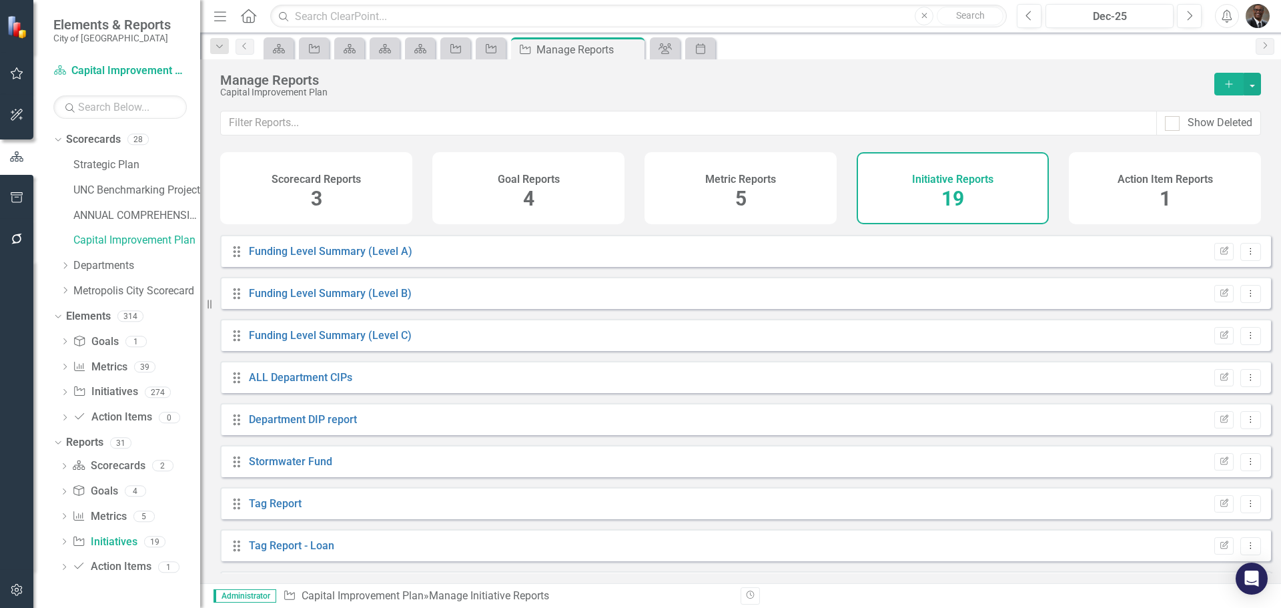
scroll to position [334, 0]
click at [744, 193] on span "5" at bounding box center [740, 198] width 11 height 23
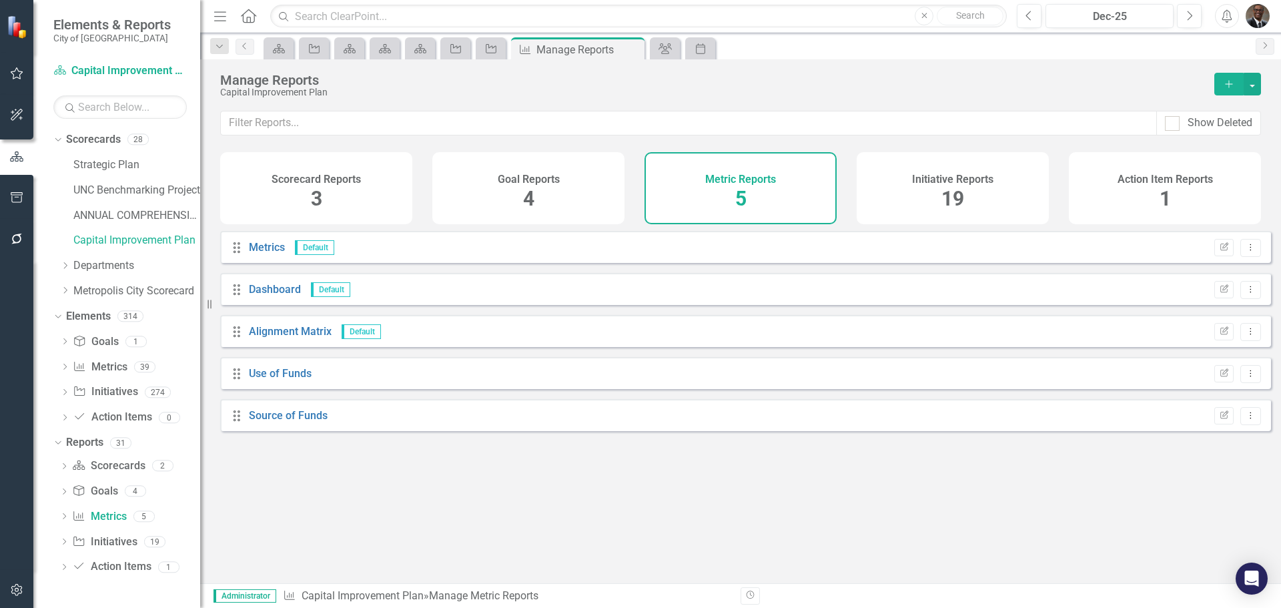
click at [528, 194] on span "4" at bounding box center [528, 198] width 11 height 23
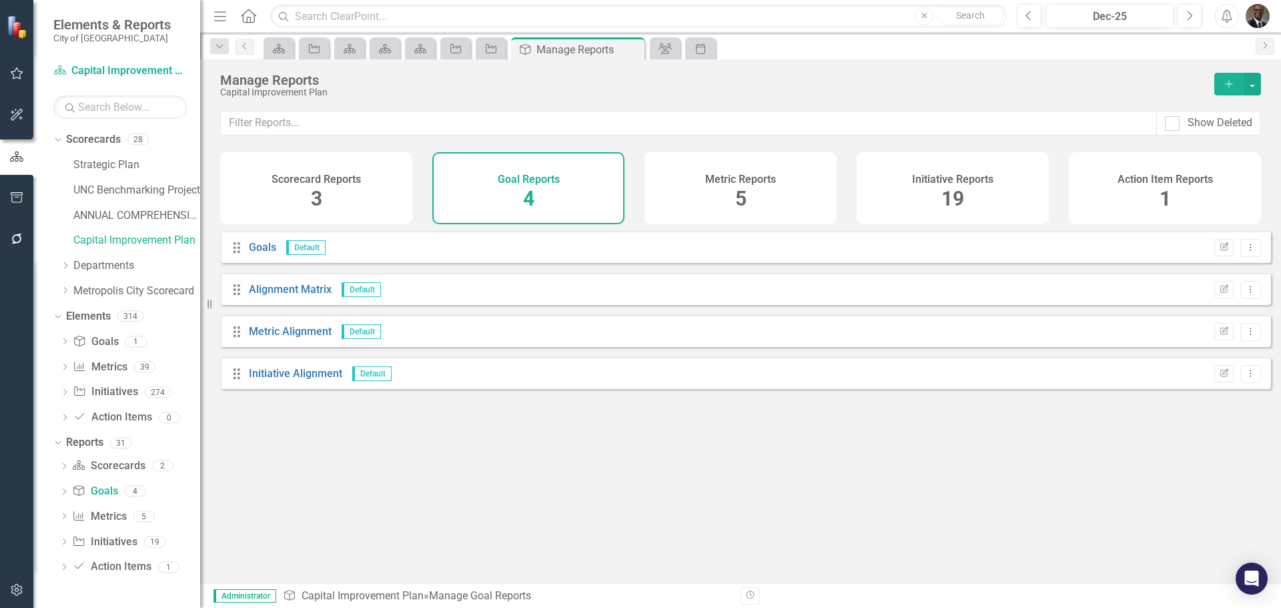
click at [320, 192] on span "3" at bounding box center [316, 198] width 11 height 23
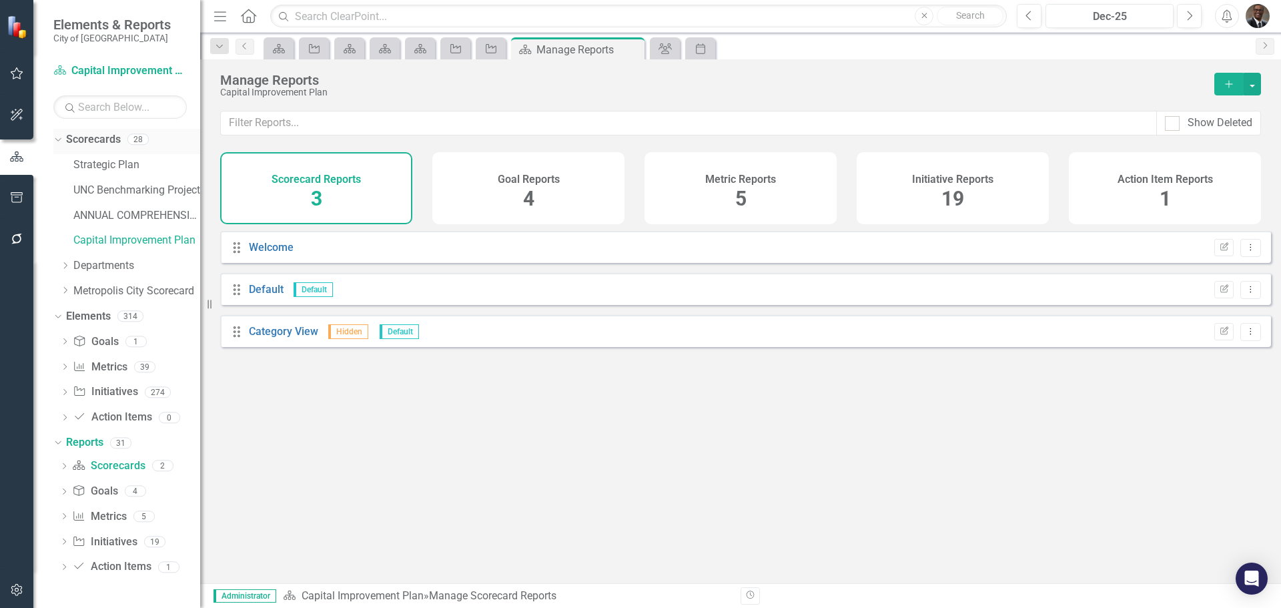
click at [59, 139] on icon "Dropdown" at bounding box center [56, 138] width 7 height 9
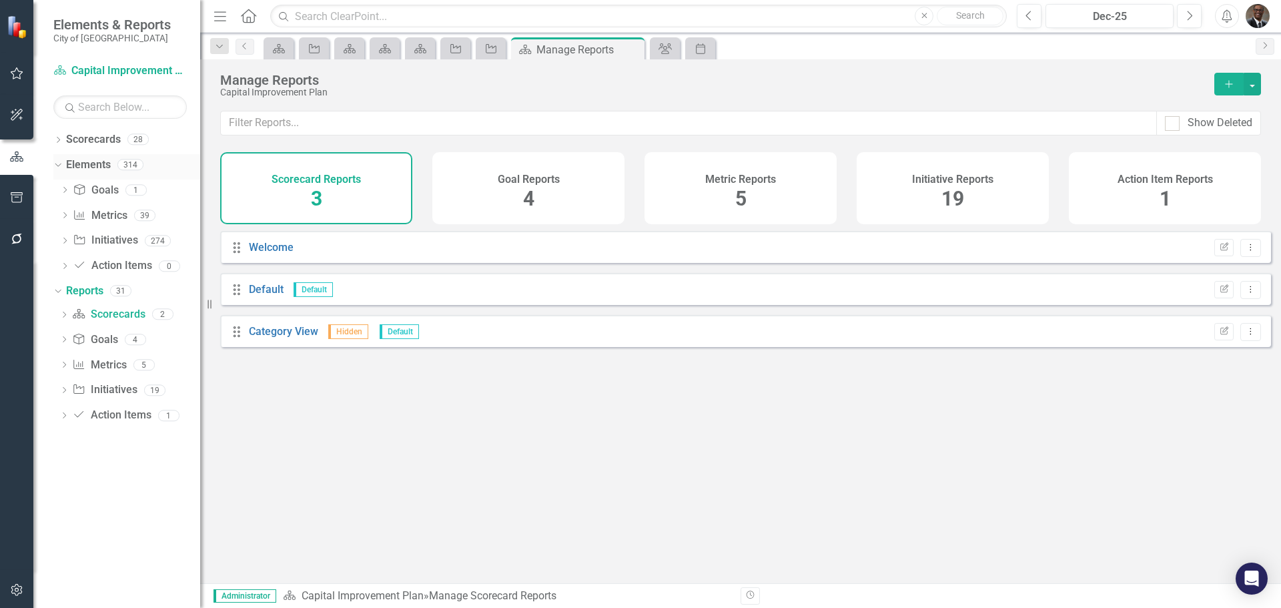
click at [59, 165] on icon "Dropdown" at bounding box center [56, 163] width 7 height 9
click at [61, 189] on div "Dropdown" at bounding box center [55, 189] width 11 height 9
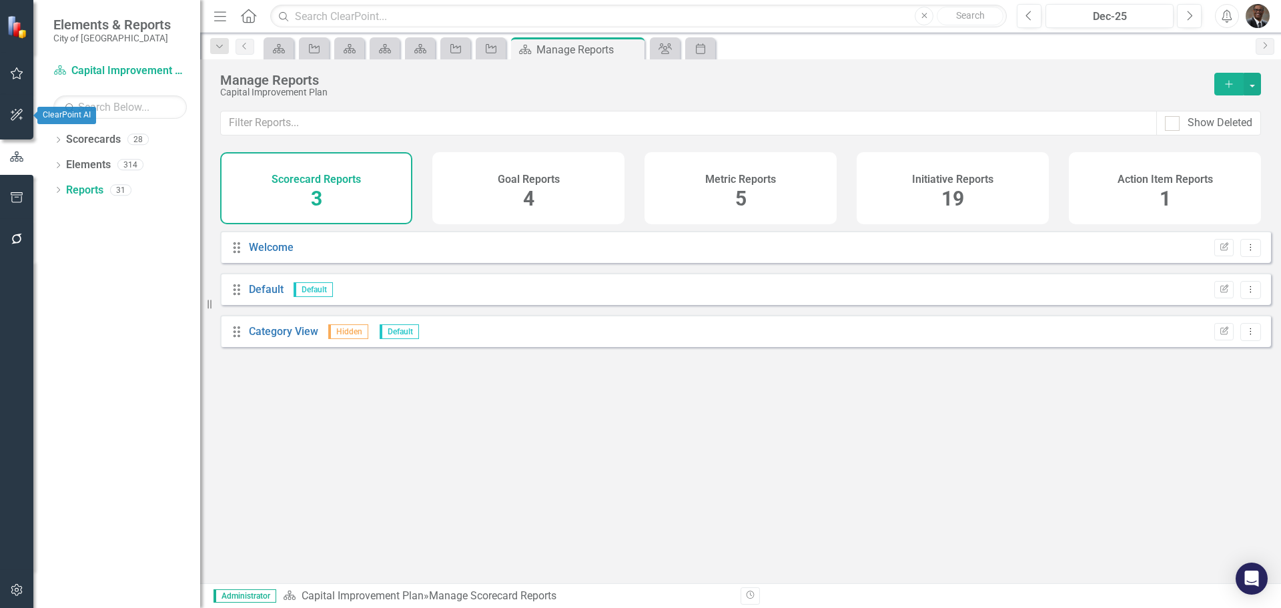
click at [16, 113] on icon "button" at bounding box center [17, 115] width 12 height 12
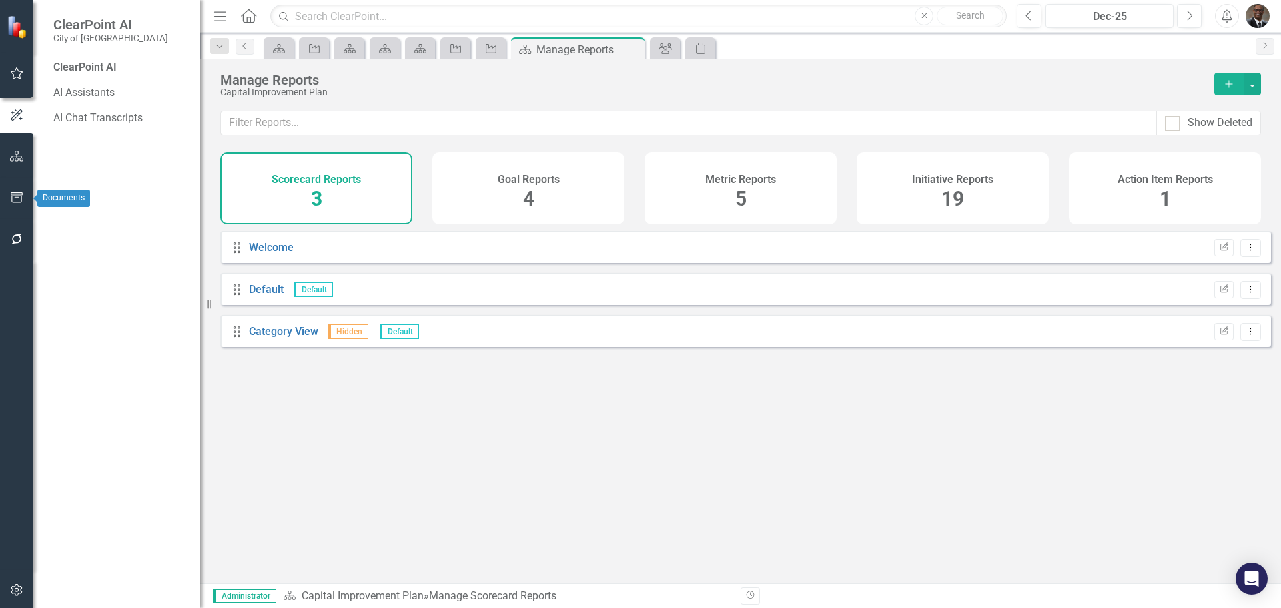
click at [16, 195] on icon "button" at bounding box center [17, 197] width 14 height 11
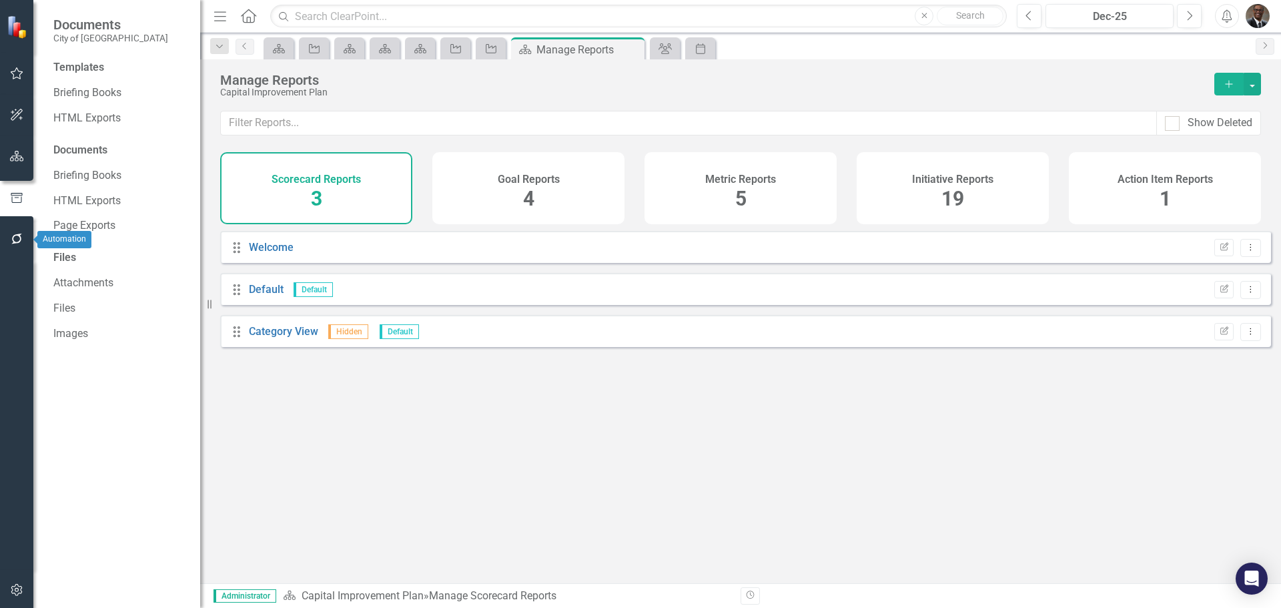
click at [12, 238] on icon "button" at bounding box center [17, 238] width 14 height 11
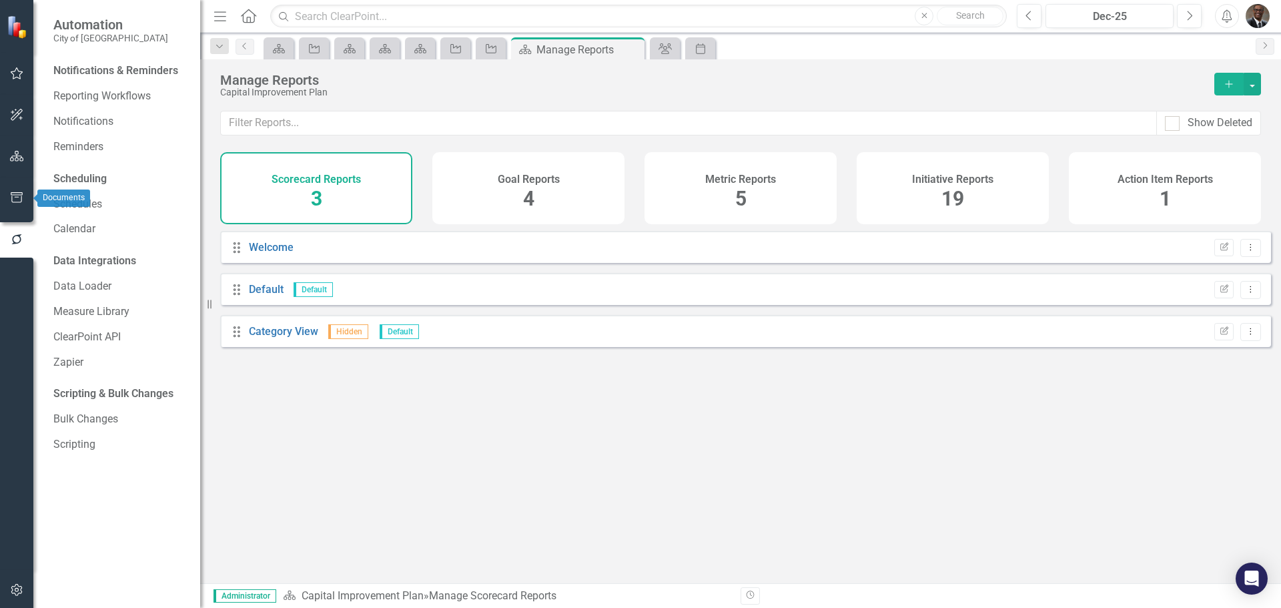
click at [19, 194] on icon "button" at bounding box center [17, 197] width 14 height 11
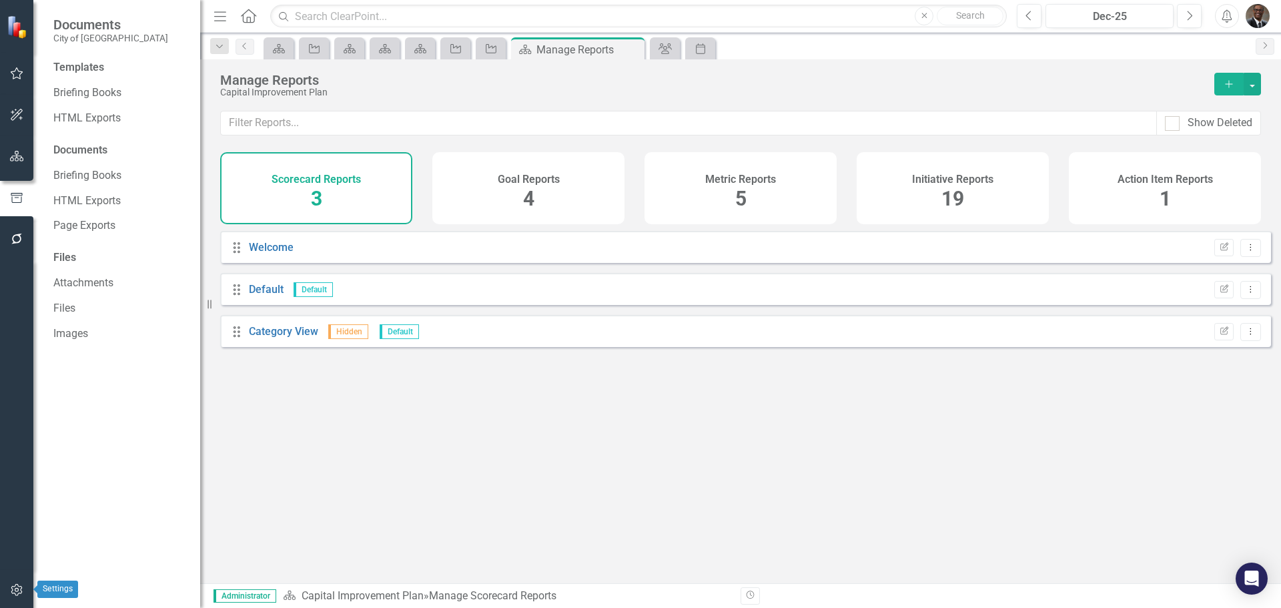
click at [14, 586] on icon "button" at bounding box center [16, 590] width 11 height 12
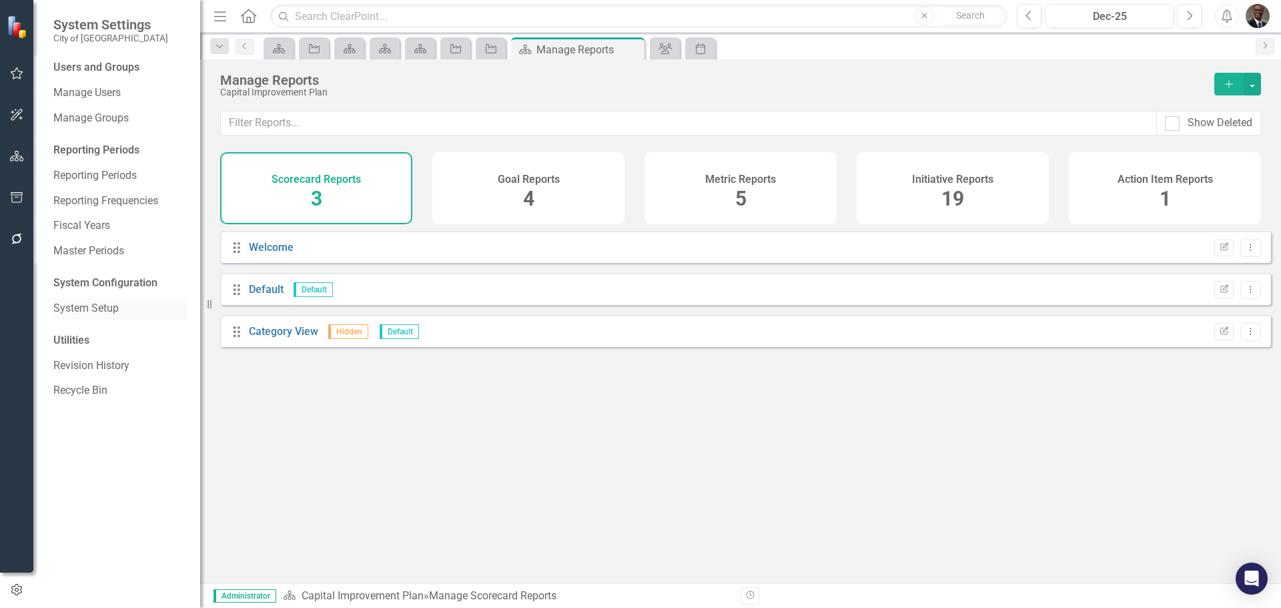
click at [90, 301] on link "System Setup" at bounding box center [119, 308] width 133 height 15
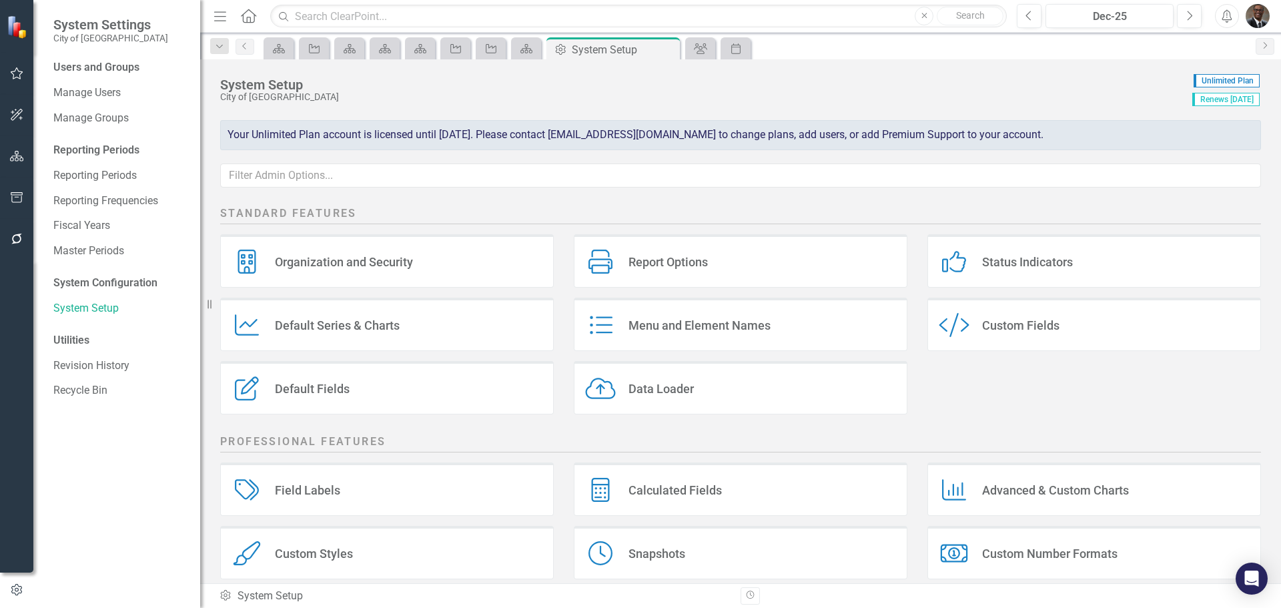
click at [666, 260] on div "Report Options" at bounding box center [667, 261] width 79 height 15
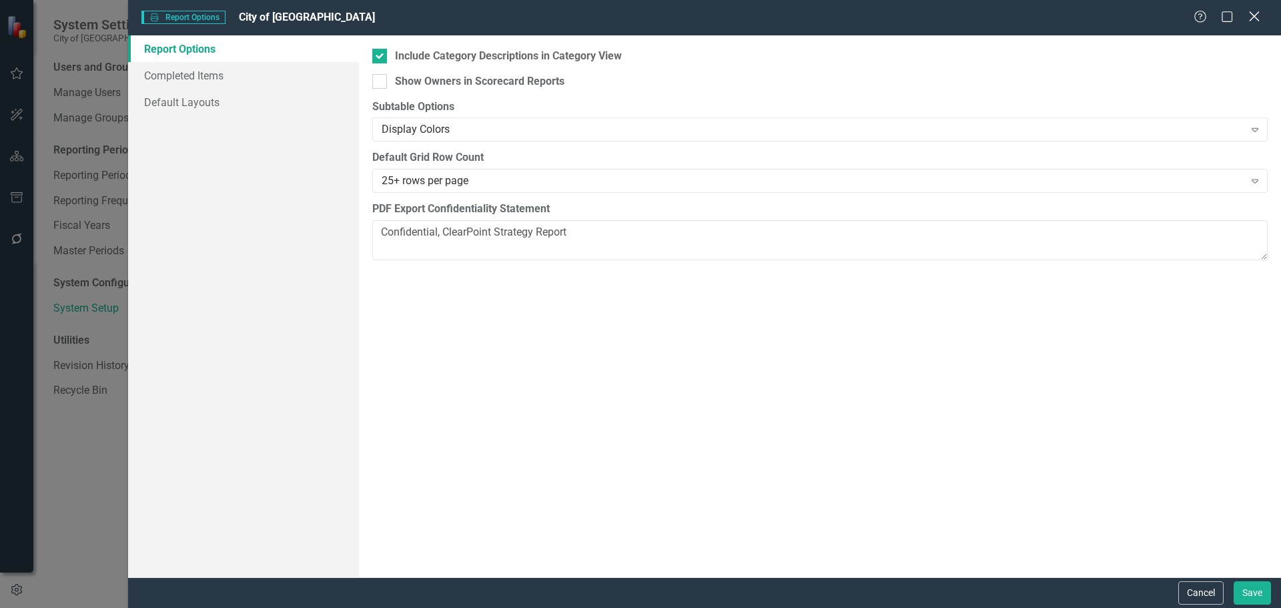
click at [1255, 16] on icon at bounding box center [1254, 16] width 10 height 10
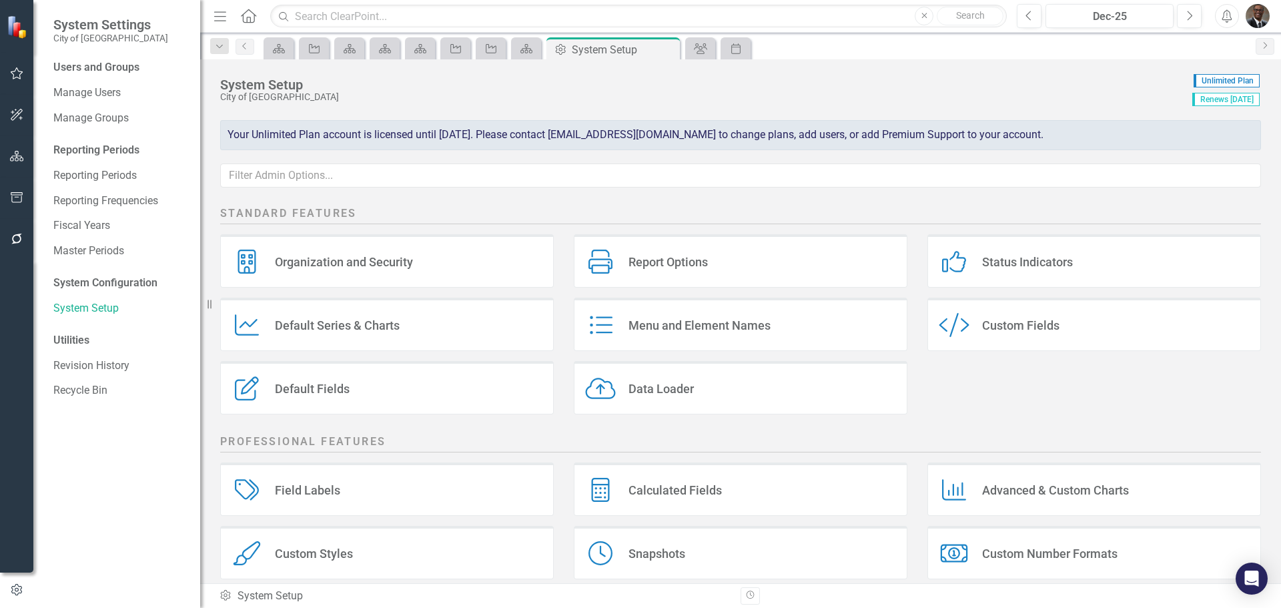
click at [680, 324] on div "Menu and Element Names" at bounding box center [699, 325] width 142 height 15
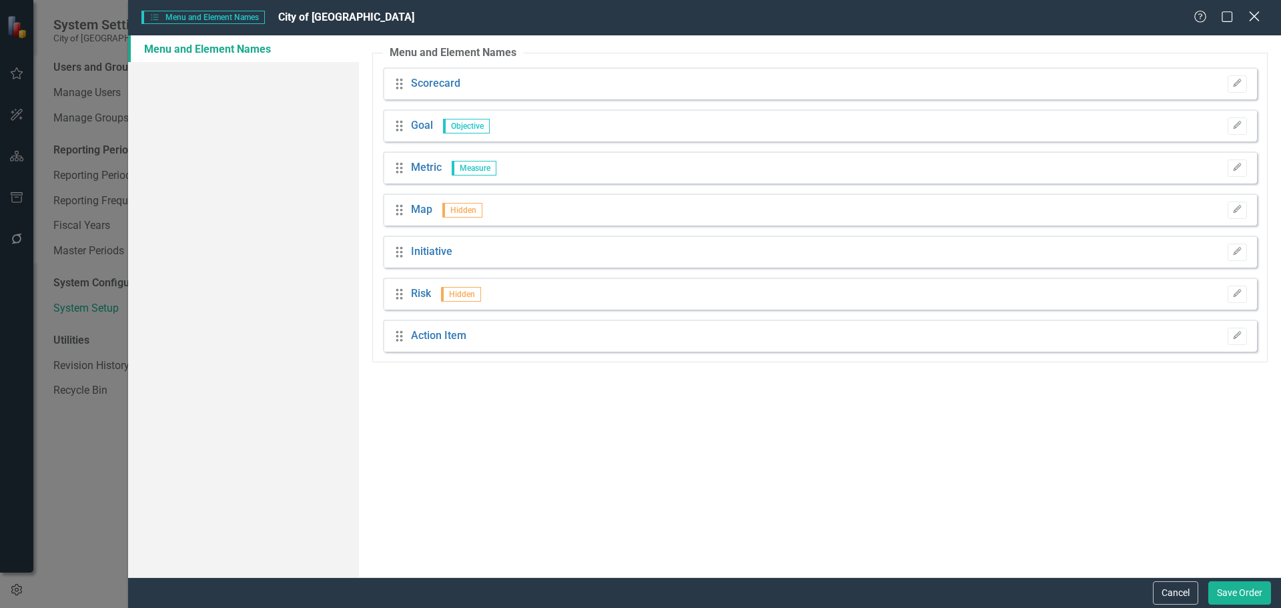
click at [1255, 12] on icon "Close" at bounding box center [1253, 16] width 17 height 13
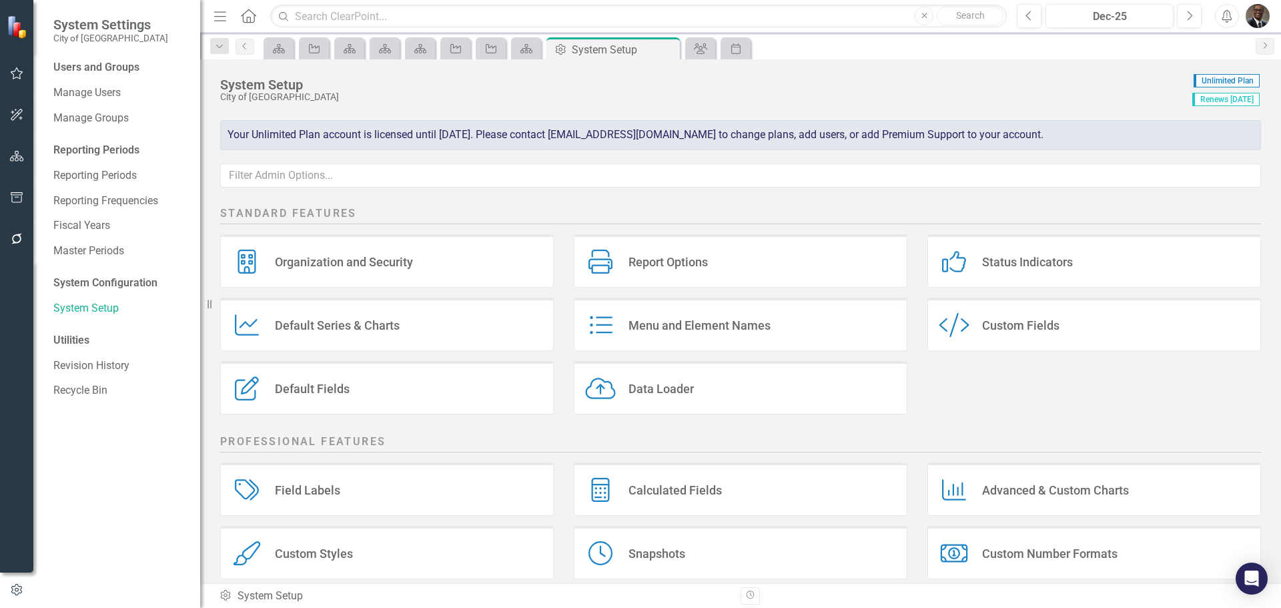
click at [1017, 326] on div "Custom Fields" at bounding box center [1020, 325] width 77 height 15
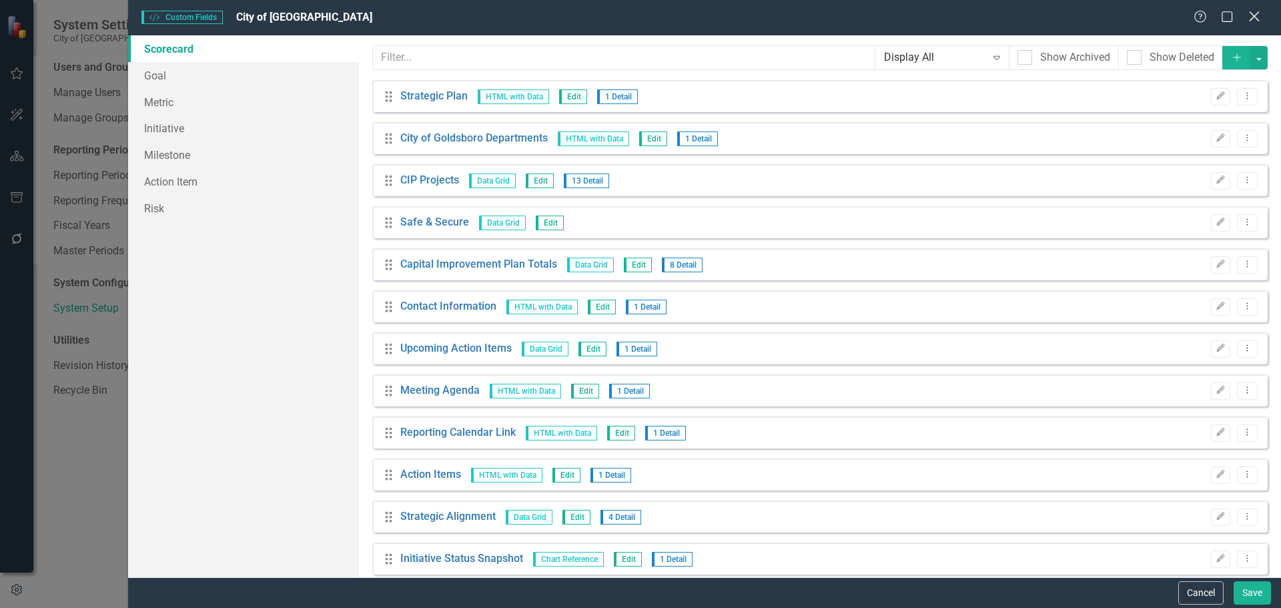
click at [1260, 12] on icon "Close" at bounding box center [1253, 16] width 17 height 13
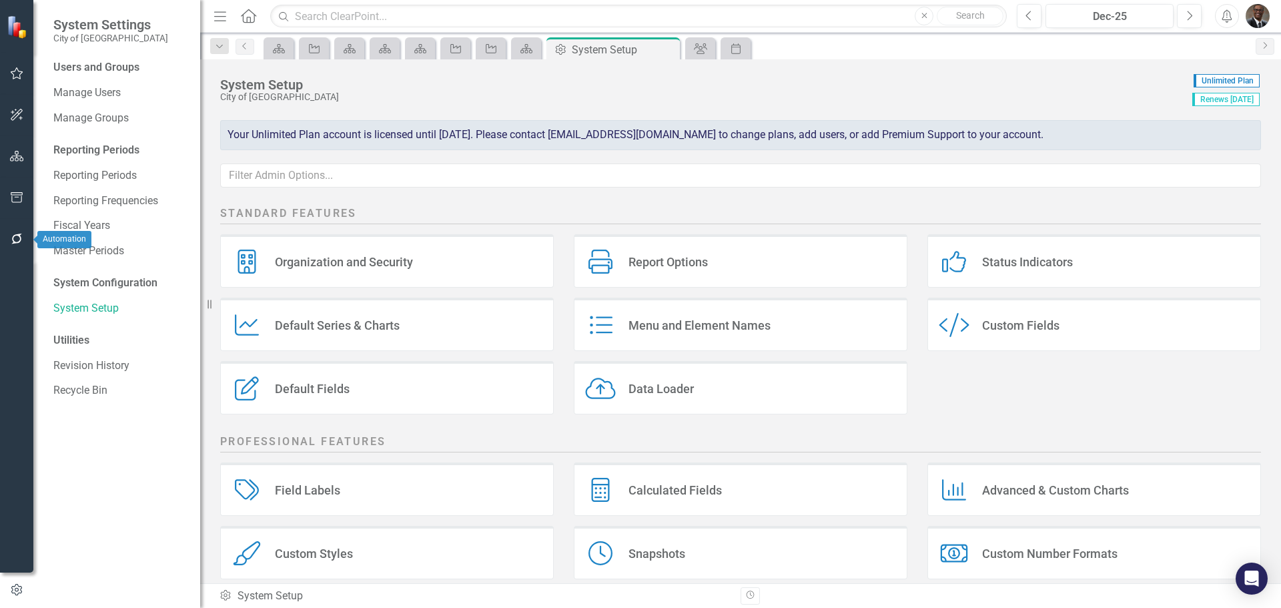
click at [22, 234] on icon "button" at bounding box center [17, 238] width 14 height 11
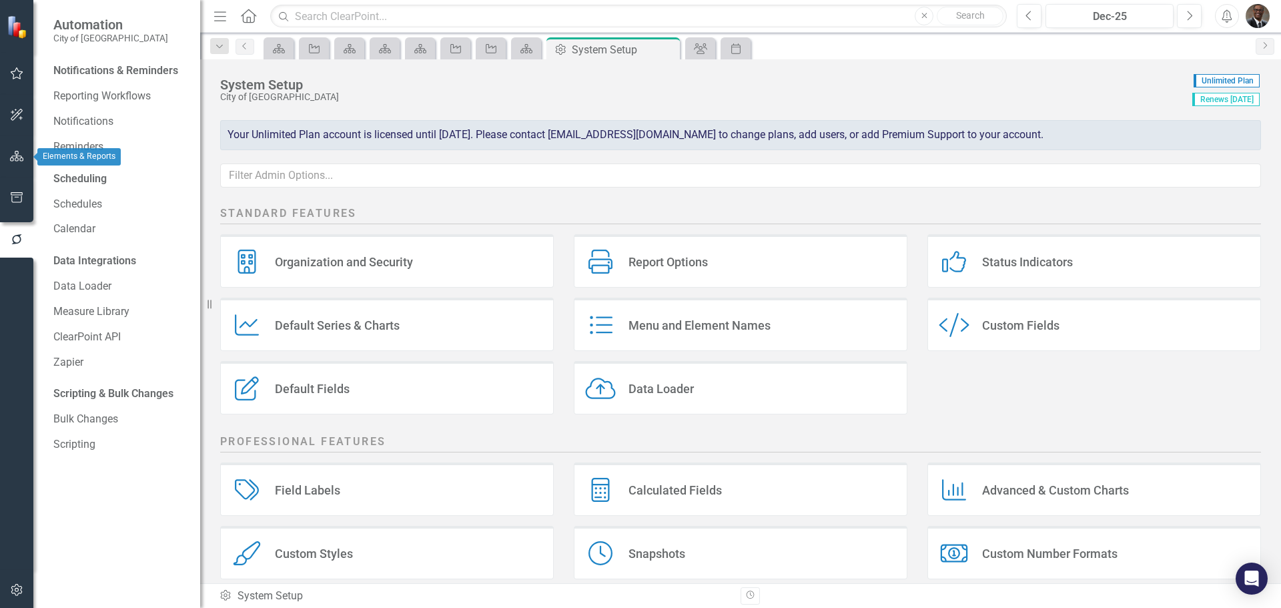
click at [20, 150] on button "button" at bounding box center [17, 157] width 30 height 28
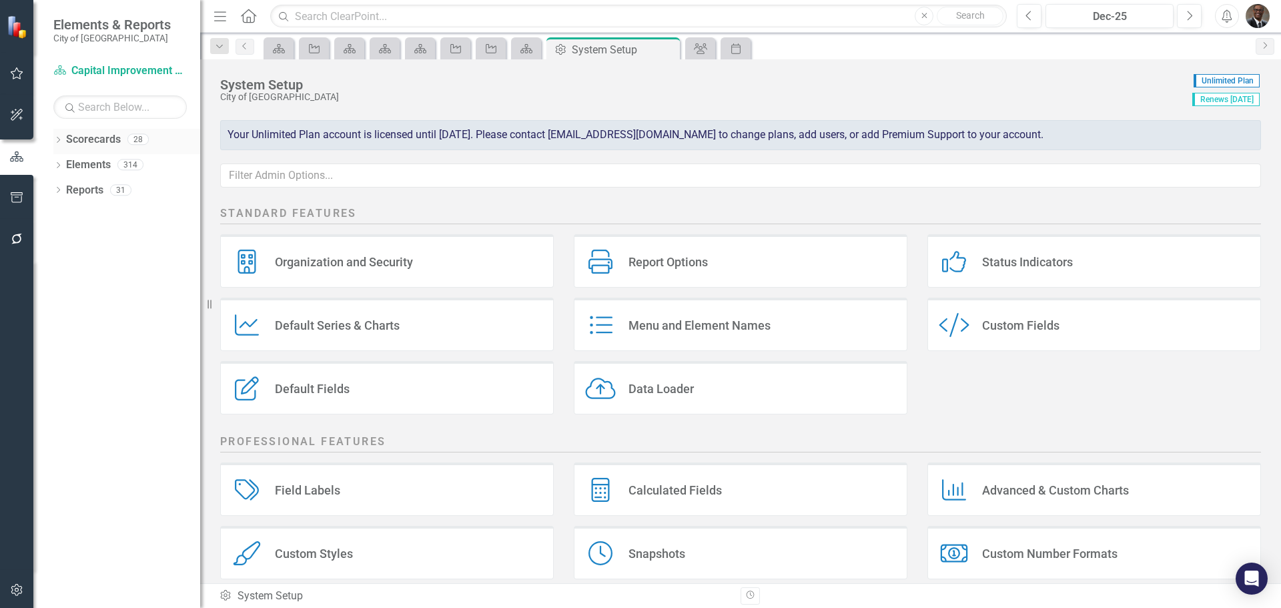
click at [56, 137] on icon "Dropdown" at bounding box center [57, 140] width 9 height 7
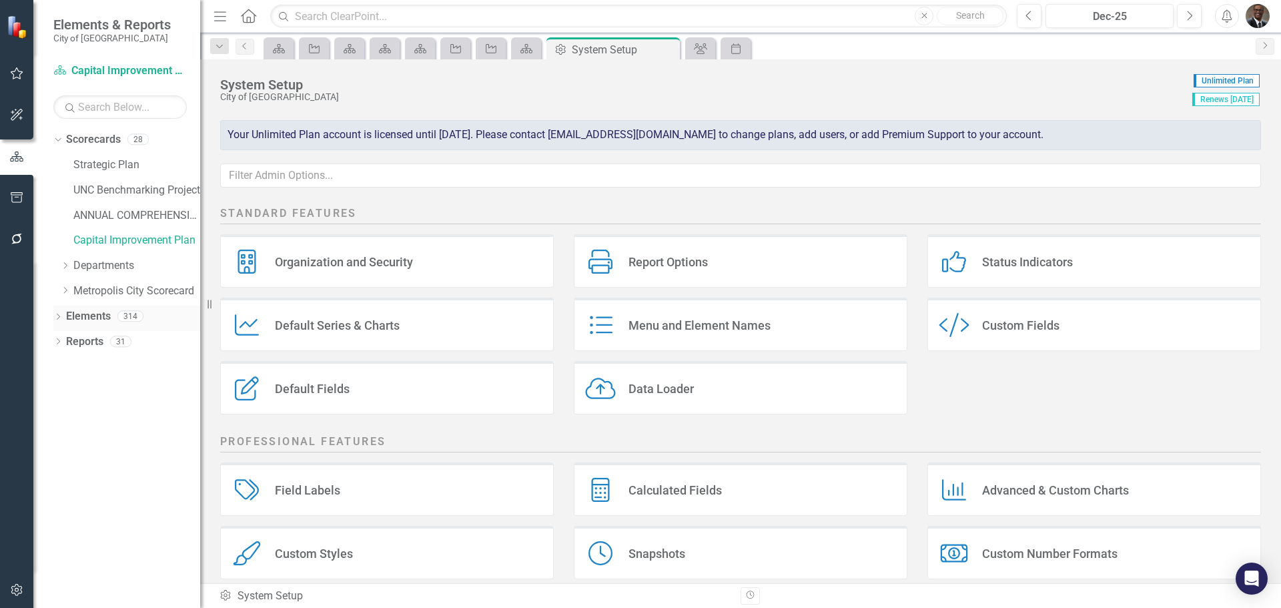
click at [57, 314] on icon "Dropdown" at bounding box center [57, 317] width 9 height 7
click at [115, 237] on link "Capital Improvement Plan" at bounding box center [136, 240] width 127 height 15
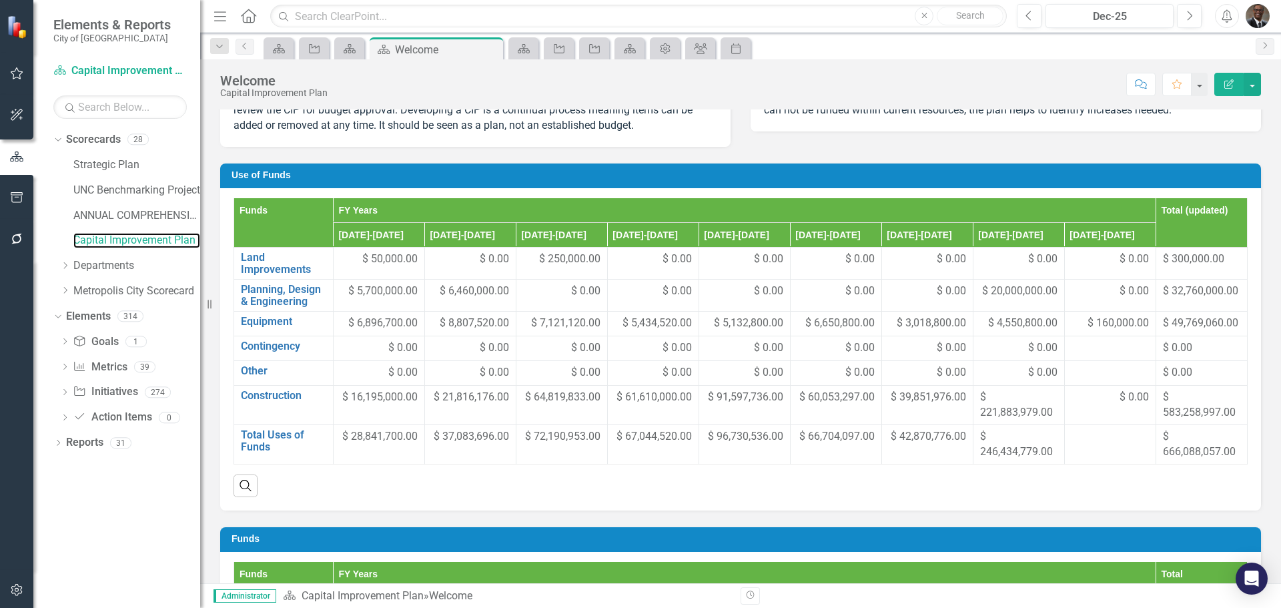
scroll to position [200, 0]
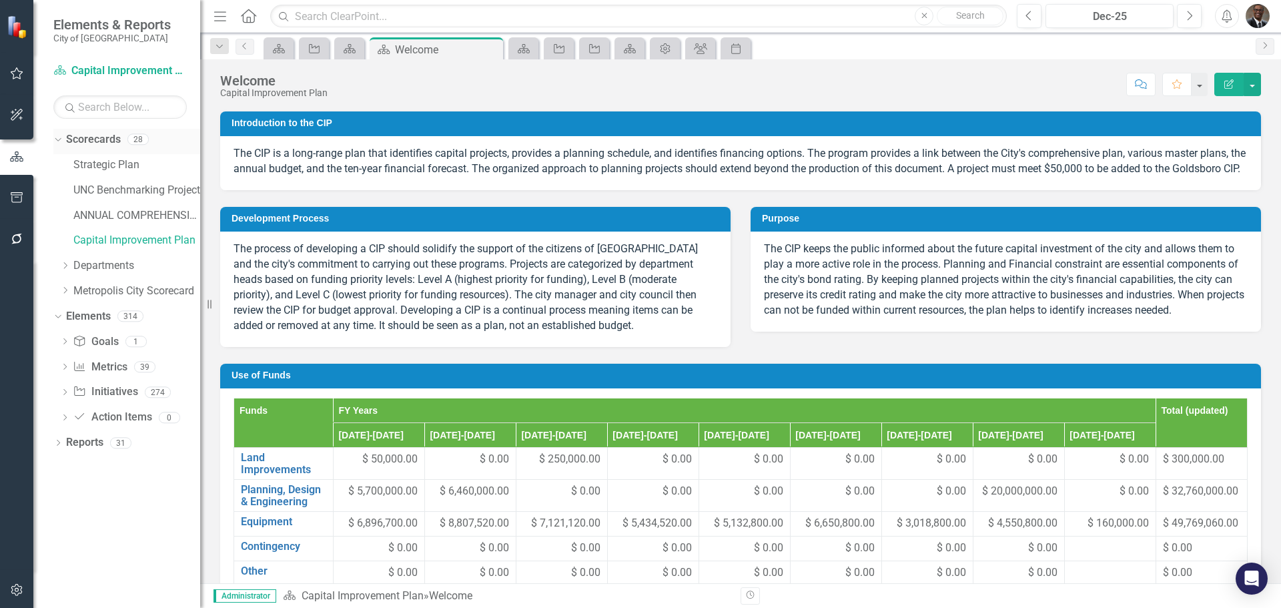
click at [89, 131] on div "Scorecards" at bounding box center [93, 140] width 55 height 22
click at [64, 262] on icon "Dropdown" at bounding box center [65, 266] width 10 height 8
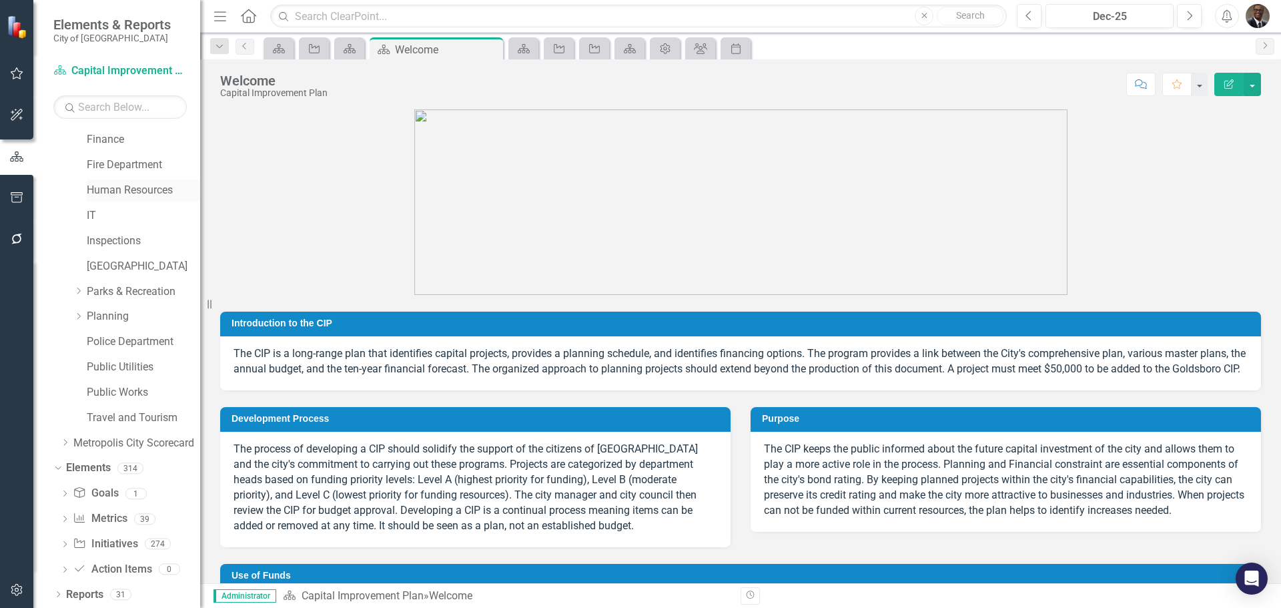
scroll to position [253, 0]
click at [53, 466] on icon "Dropdown" at bounding box center [56, 466] width 7 height 9
click at [55, 564] on div "Dropdown" at bounding box center [57, 569] width 9 height 11
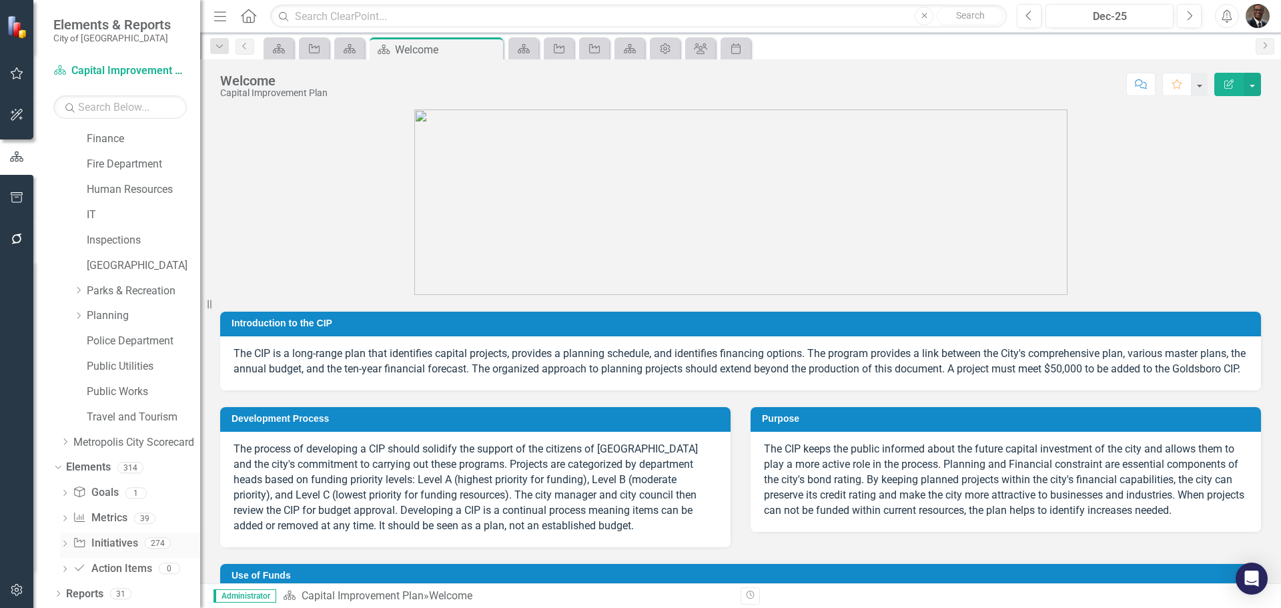
click at [64, 541] on icon "Dropdown" at bounding box center [64, 544] width 9 height 7
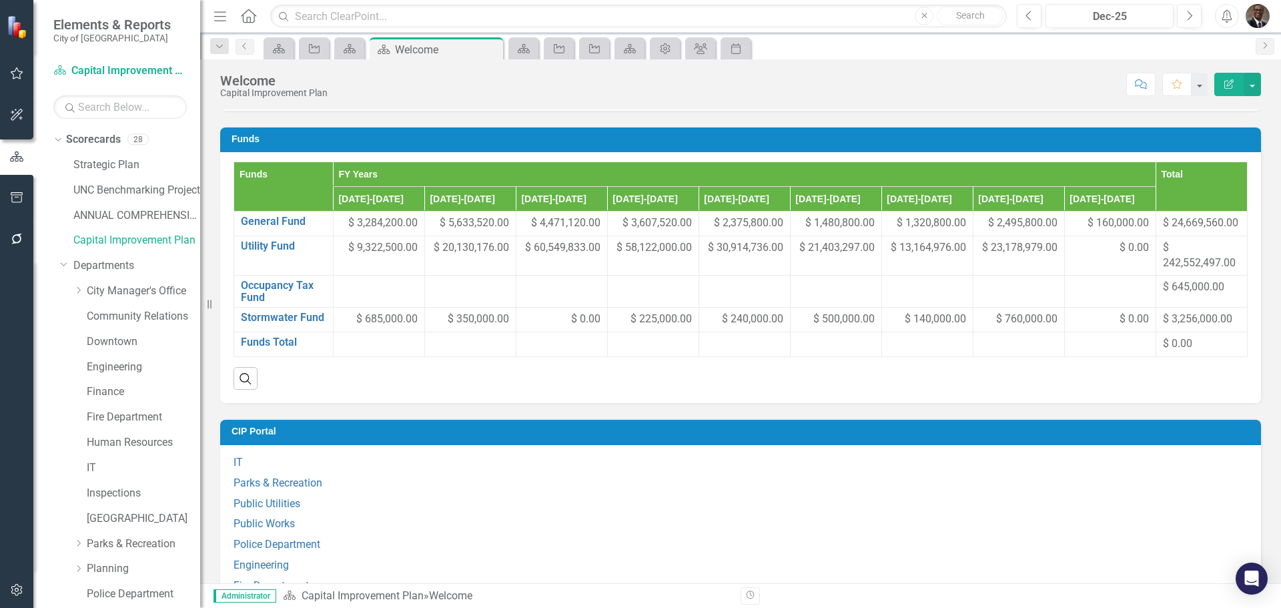
scroll to position [801, 0]
